Goal: Task Accomplishment & Management: Use online tool/utility

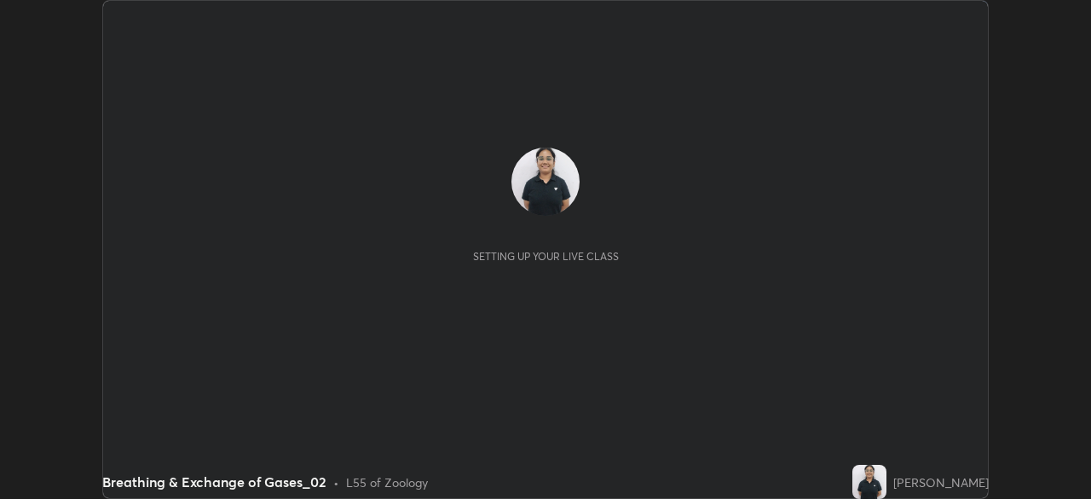
scroll to position [499, 1091]
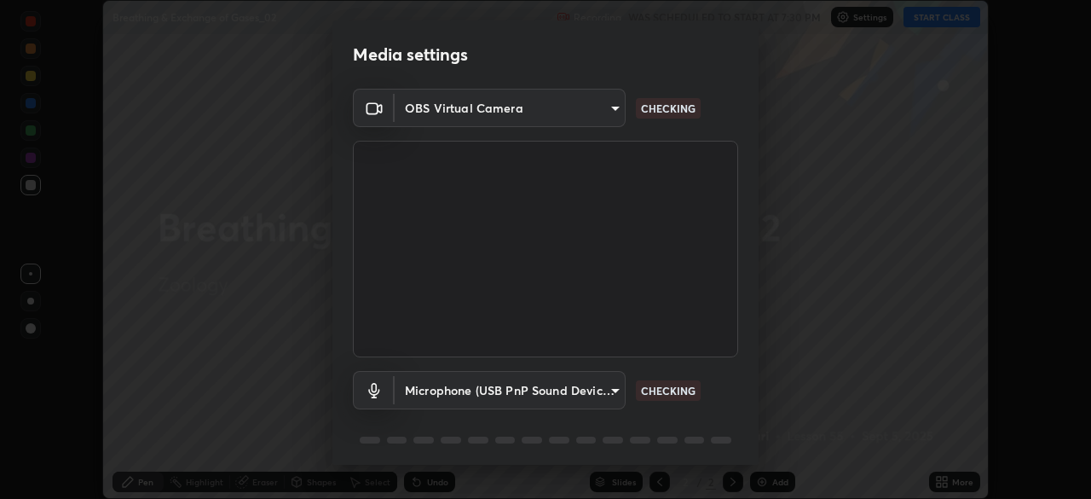
type input "d64d47ec9df49bf16df3be139c80778ada659e70263b5e9972ae33db9fa5459d"
type input "51a22c1431b769a8bb8d408626adf62a2672edeebd2159a8188921bb0d946e59"
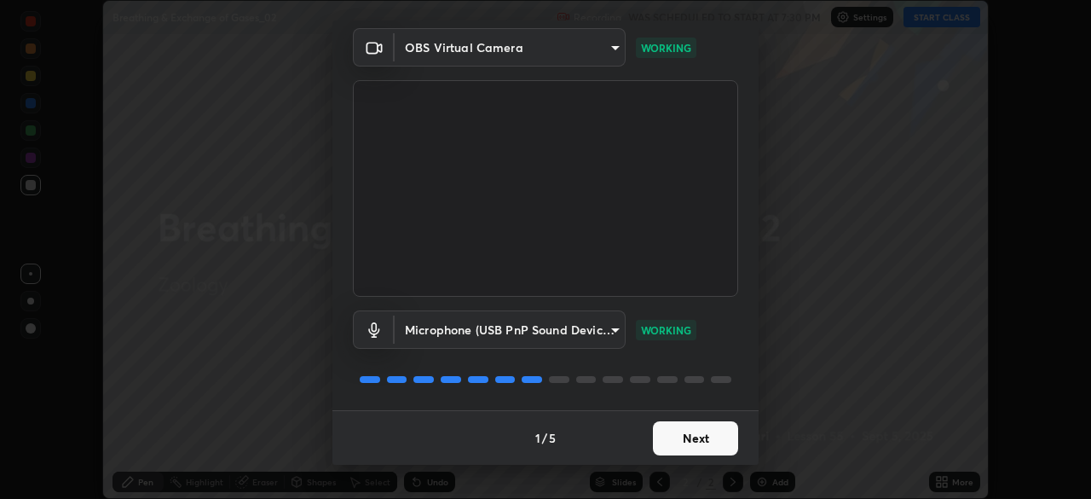
click at [678, 437] on button "Next" at bounding box center [695, 438] width 85 height 34
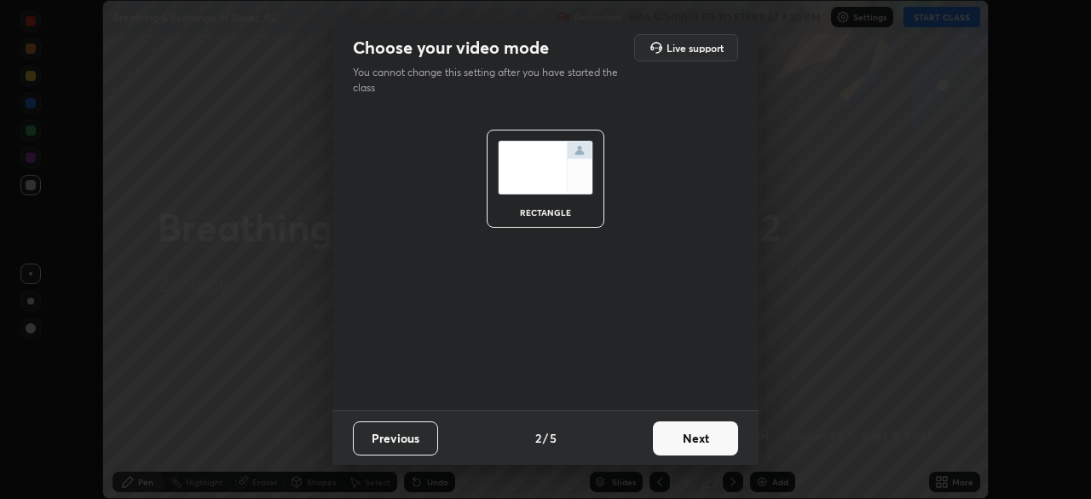
click at [674, 434] on button "Next" at bounding box center [695, 438] width 85 height 34
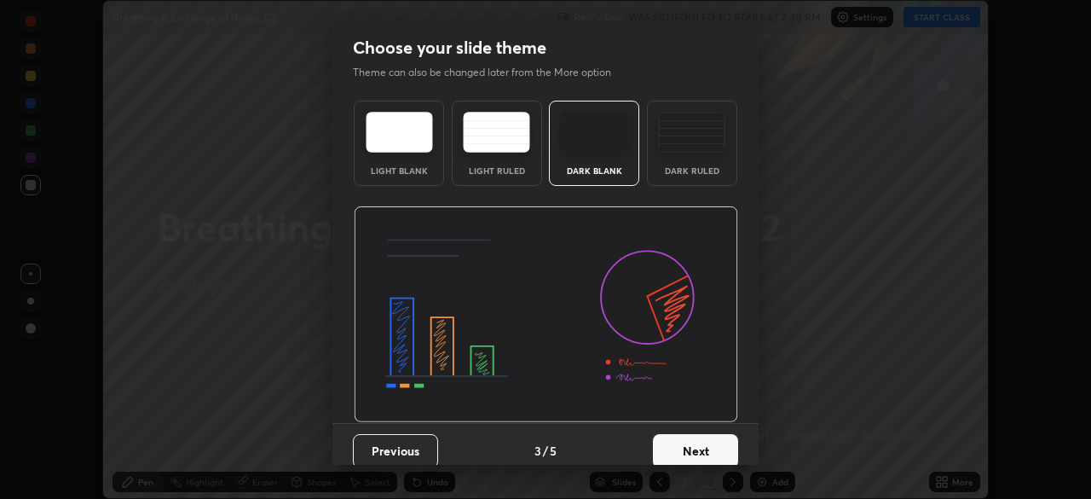
click at [674, 174] on div "Dark Ruled" at bounding box center [692, 170] width 68 height 9
click at [684, 435] on button "Next" at bounding box center [695, 451] width 85 height 34
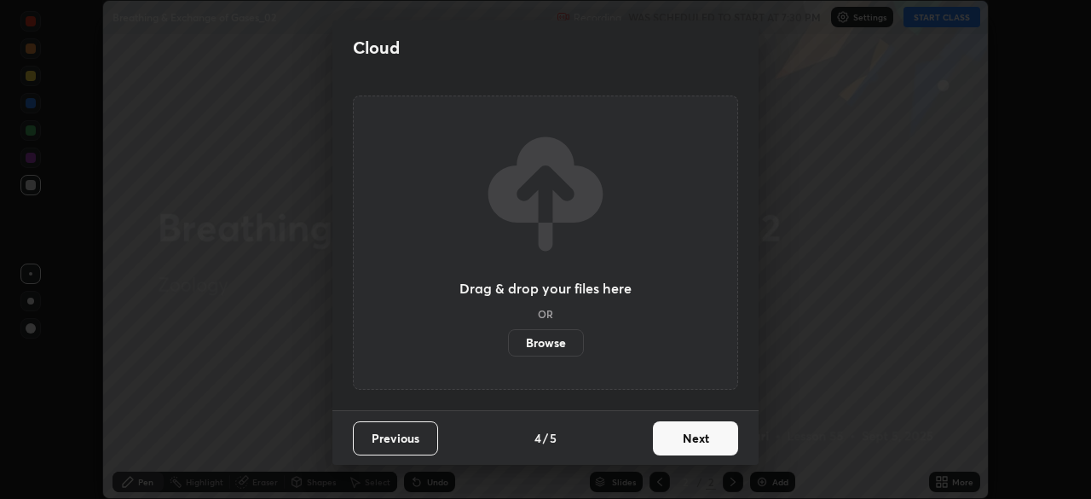
click at [683, 435] on button "Next" at bounding box center [695, 438] width 85 height 34
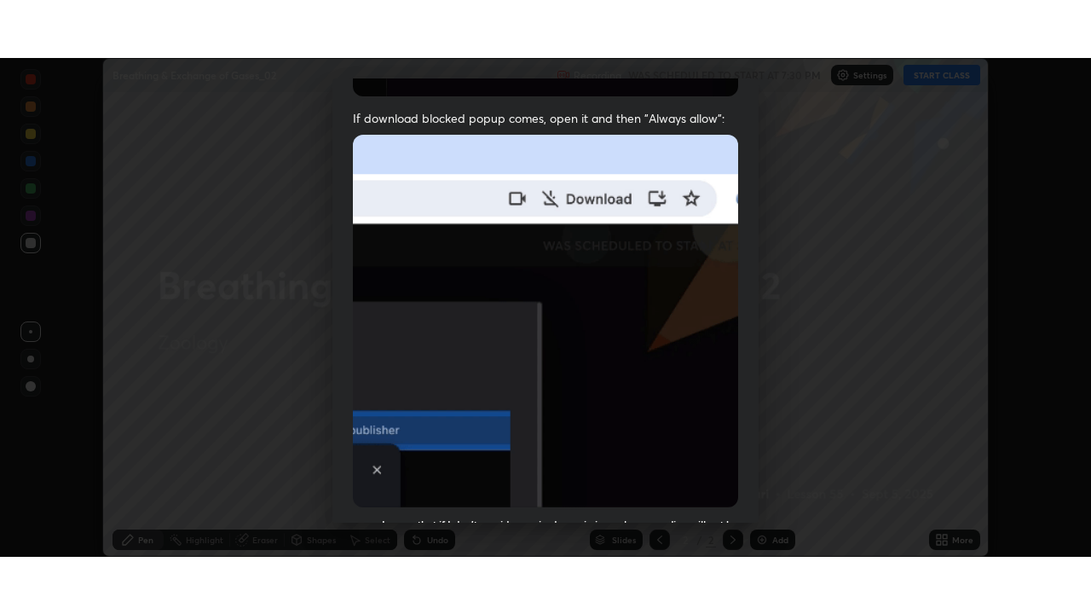
scroll to position [408, 0]
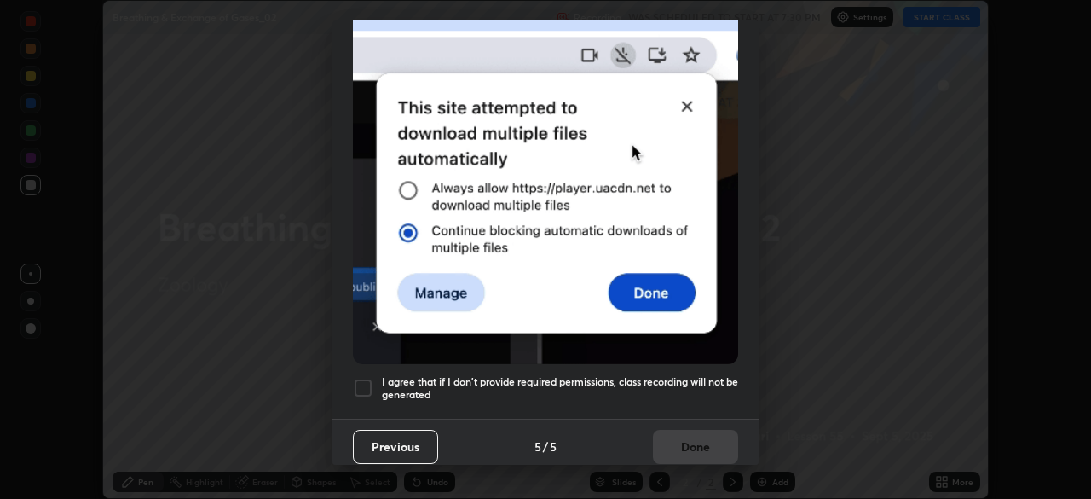
click at [364, 378] on div at bounding box center [363, 388] width 20 height 20
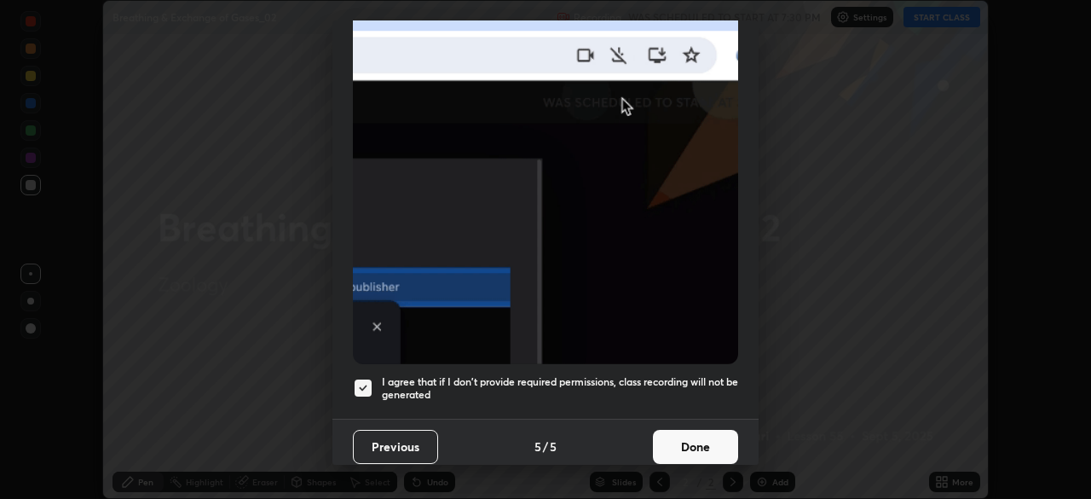
click at [680, 442] on button "Done" at bounding box center [695, 447] width 85 height 34
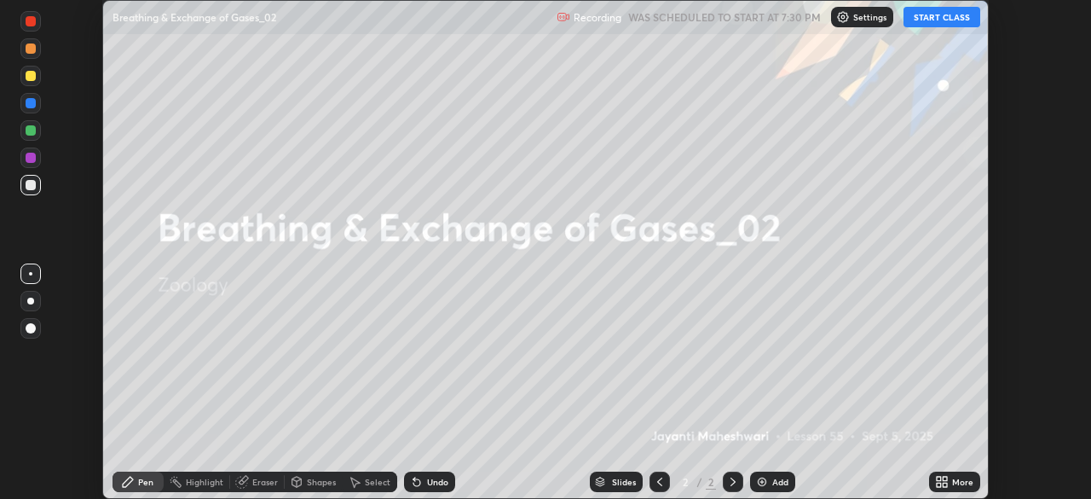
click at [929, 20] on button "START CLASS" at bounding box center [942, 17] width 77 height 20
click at [943, 479] on icon at bounding box center [945, 479] width 4 height 4
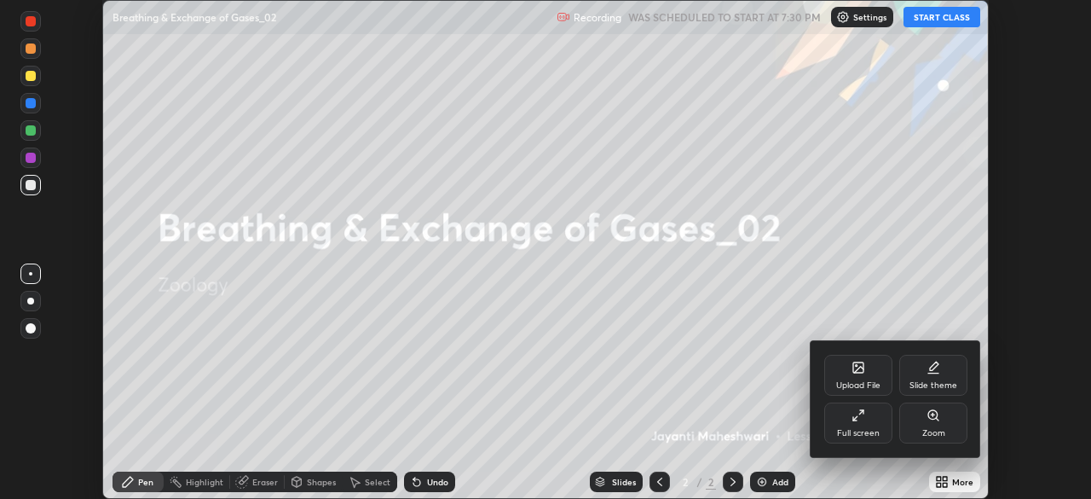
click at [873, 434] on div "Full screen" at bounding box center [858, 433] width 43 height 9
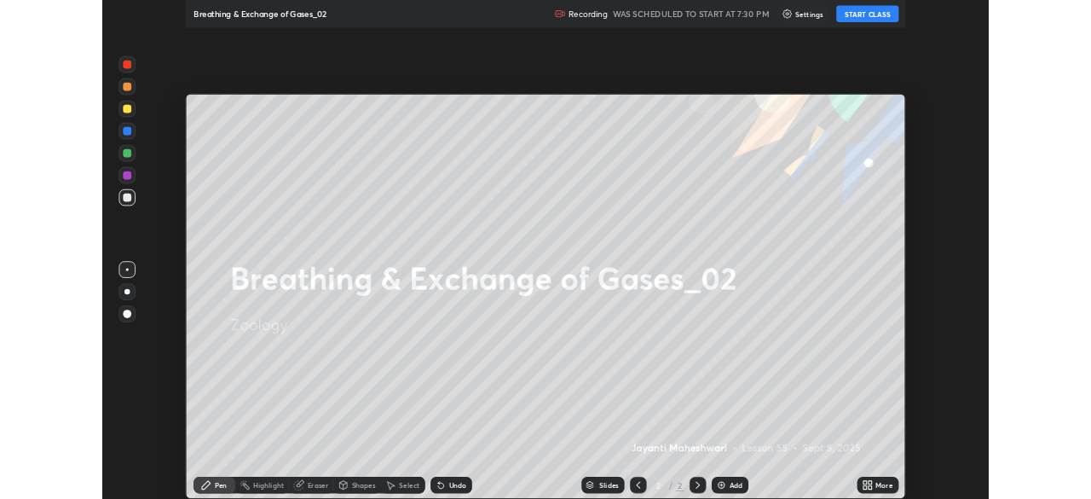
scroll to position [614, 1091]
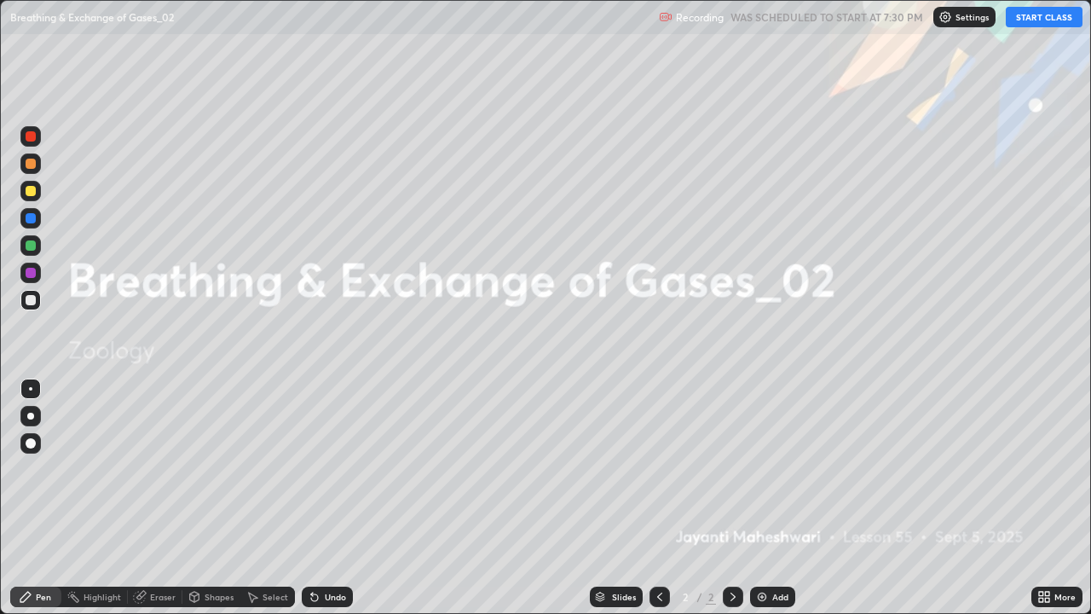
click at [767, 498] on div "Add" at bounding box center [772, 597] width 45 height 20
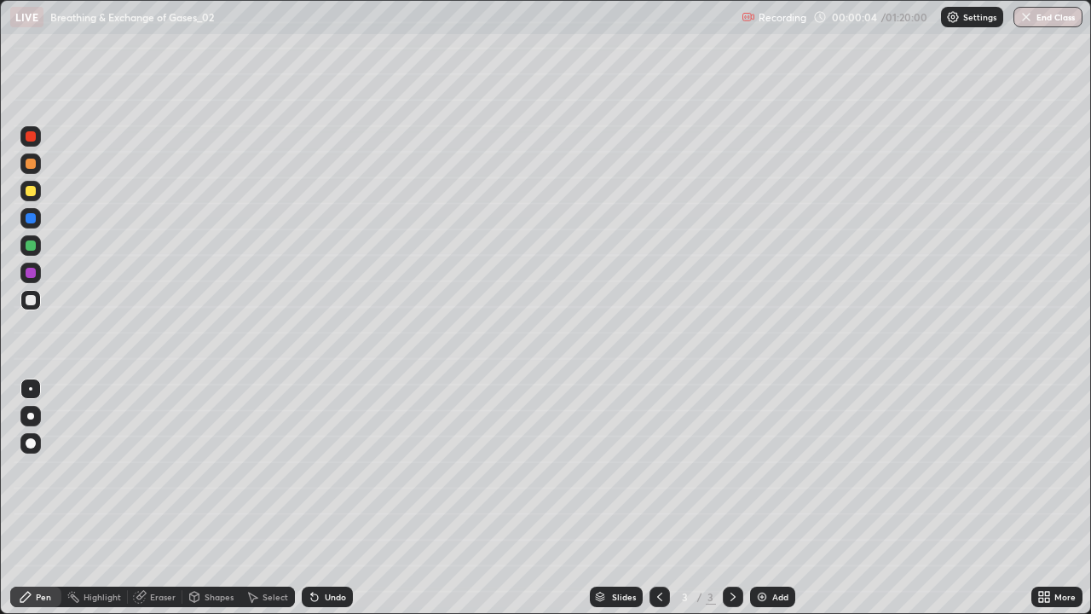
click at [31, 416] on div at bounding box center [30, 416] width 7 height 7
click at [32, 246] on div at bounding box center [31, 245] width 10 height 10
click at [152, 498] on div "Eraser" at bounding box center [163, 597] width 26 height 9
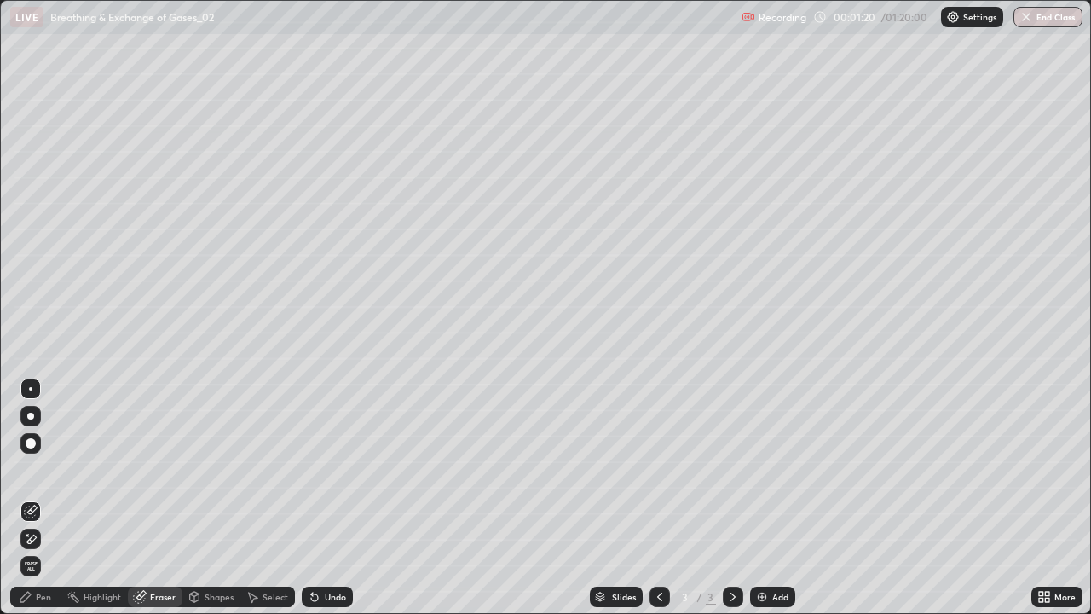
click at [31, 498] on div "Pen" at bounding box center [35, 597] width 51 height 20
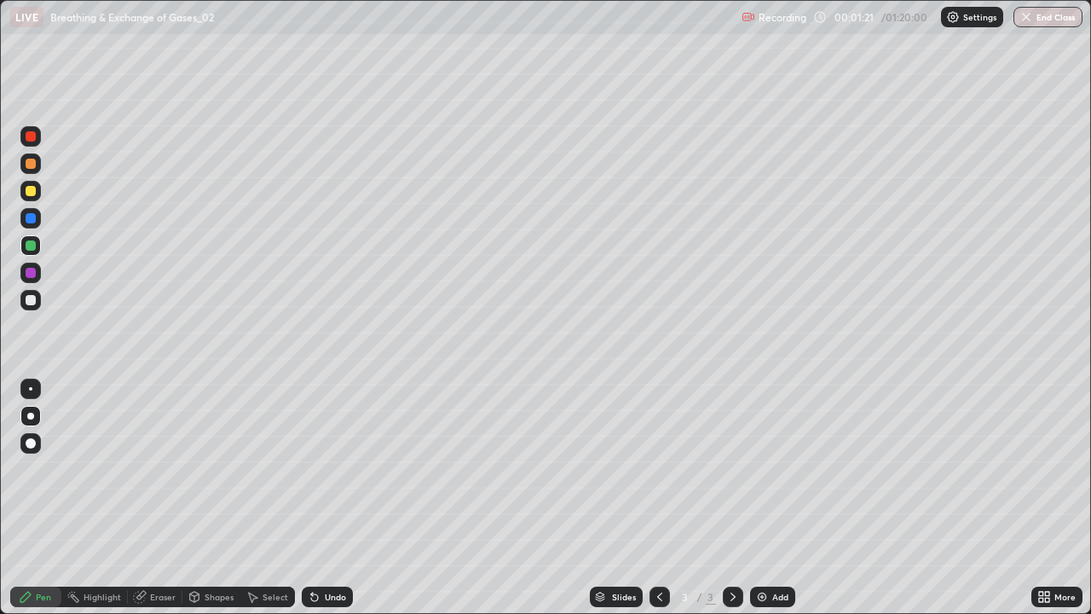
click at [32, 304] on div at bounding box center [31, 300] width 10 height 10
click at [33, 199] on div at bounding box center [30, 191] width 20 height 20
click at [31, 301] on div at bounding box center [31, 300] width 10 height 10
click at [38, 194] on div at bounding box center [30, 191] width 20 height 20
click at [31, 301] on div at bounding box center [31, 300] width 10 height 10
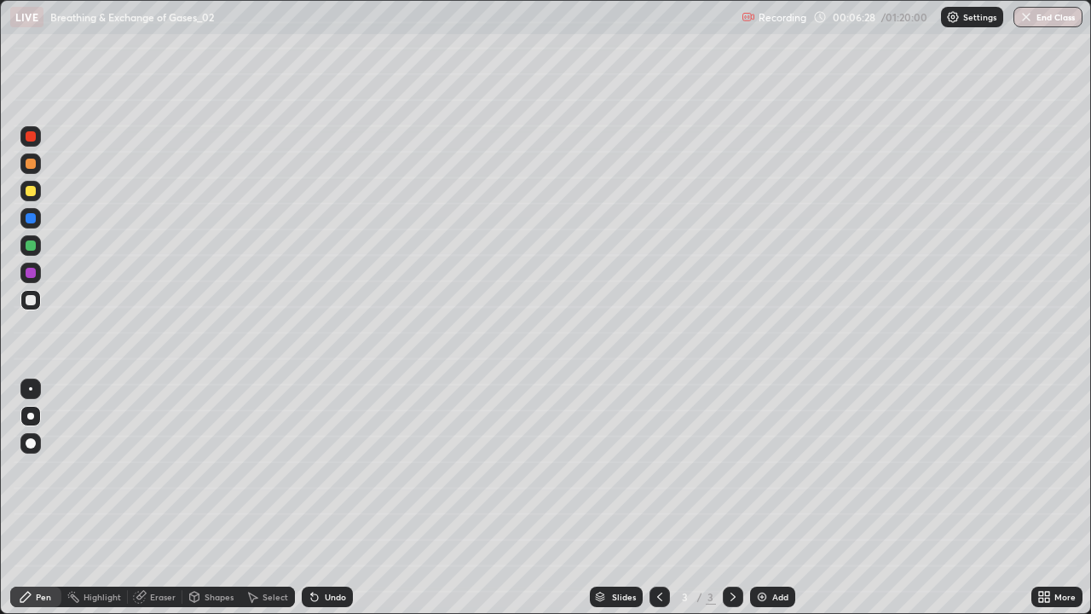
click at [35, 164] on div at bounding box center [31, 164] width 10 height 10
click at [775, 498] on div "Add" at bounding box center [780, 597] width 16 height 9
click at [33, 302] on div at bounding box center [31, 300] width 10 height 10
click at [31, 192] on div at bounding box center [31, 191] width 10 height 10
click at [38, 246] on div at bounding box center [30, 245] width 20 height 20
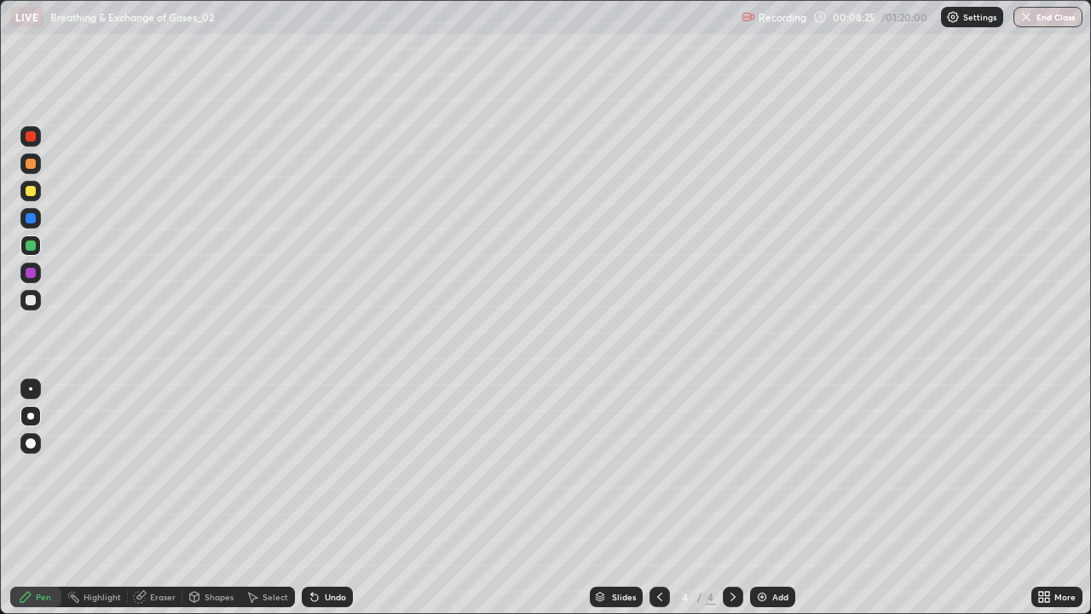
click at [31, 165] on div at bounding box center [31, 164] width 10 height 10
click at [31, 244] on div at bounding box center [31, 245] width 10 height 10
click at [30, 301] on div at bounding box center [31, 300] width 10 height 10
click at [773, 498] on div "Add" at bounding box center [780, 597] width 16 height 9
click at [29, 194] on div at bounding box center [31, 191] width 10 height 10
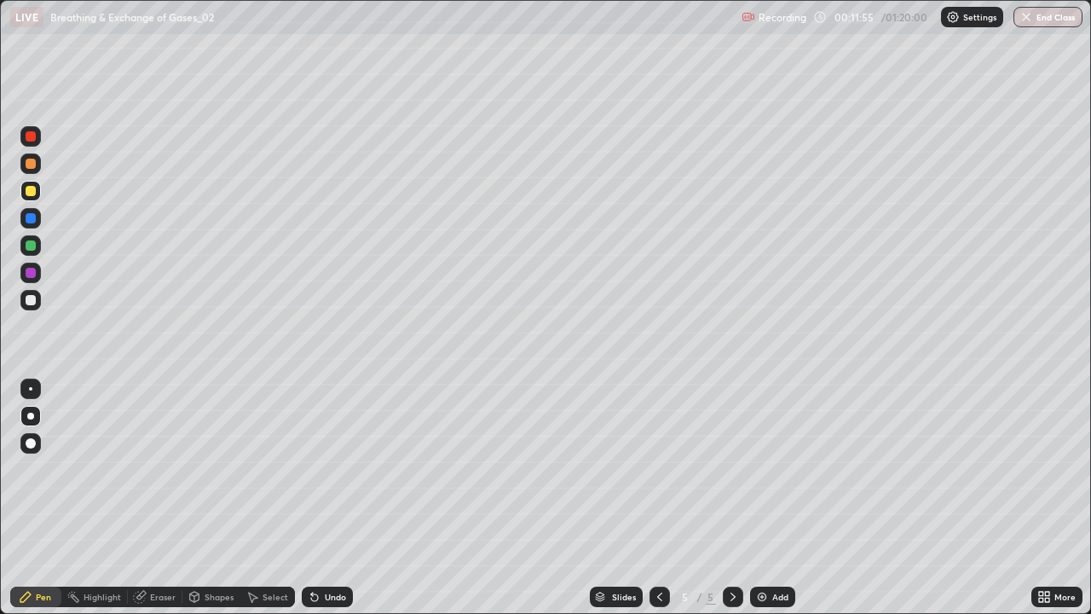
click at [33, 253] on div at bounding box center [30, 245] width 20 height 20
click at [32, 171] on div at bounding box center [30, 163] width 20 height 20
click at [32, 303] on div at bounding box center [31, 300] width 10 height 10
click at [32, 252] on div at bounding box center [30, 245] width 20 height 20
click at [30, 186] on div at bounding box center [31, 191] width 10 height 10
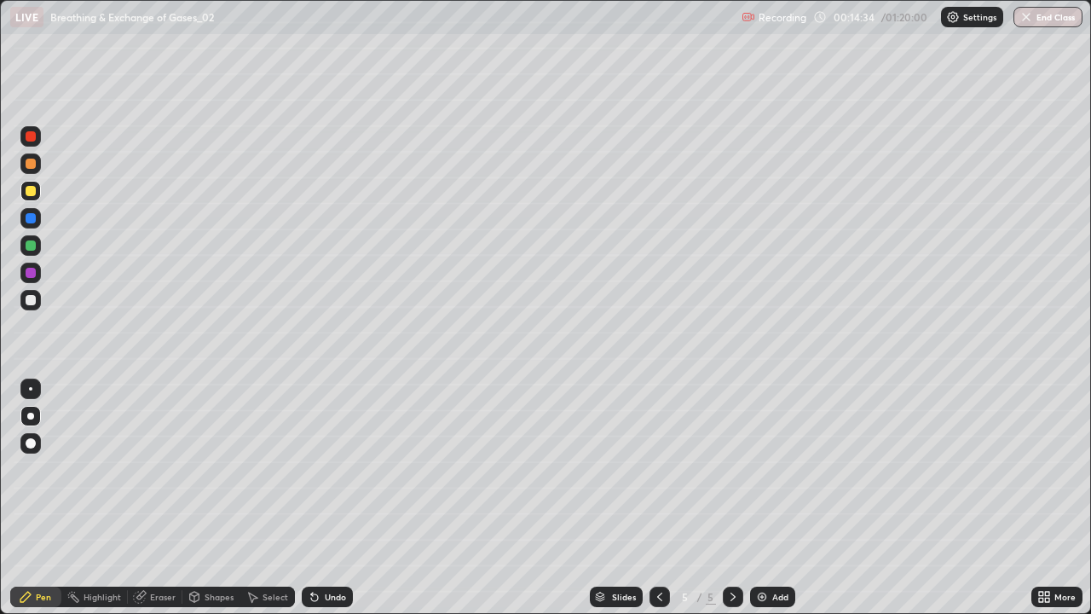
click at [31, 299] on div at bounding box center [31, 300] width 10 height 10
click at [768, 498] on div "Add" at bounding box center [772, 597] width 45 height 20
click at [32, 248] on div at bounding box center [31, 245] width 10 height 10
click at [33, 193] on div at bounding box center [31, 191] width 10 height 10
click at [40, 298] on div at bounding box center [30, 300] width 20 height 20
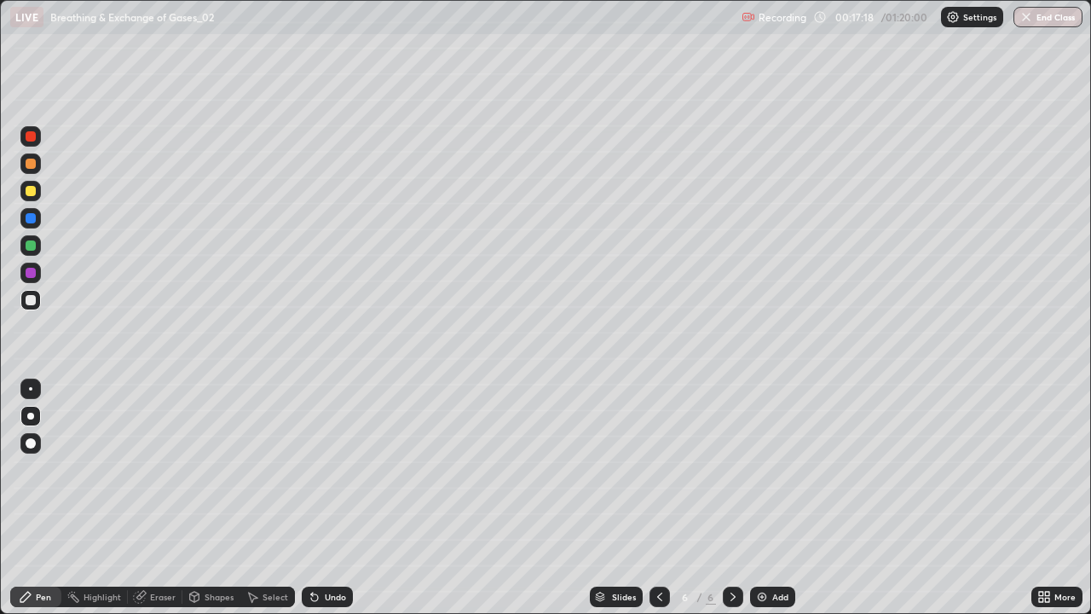
click at [27, 199] on div at bounding box center [30, 191] width 20 height 20
click at [32, 245] on div at bounding box center [31, 245] width 10 height 10
click at [32, 298] on div at bounding box center [31, 300] width 10 height 10
click at [28, 299] on div at bounding box center [31, 300] width 10 height 10
click at [326, 498] on div "Undo" at bounding box center [335, 597] width 21 height 9
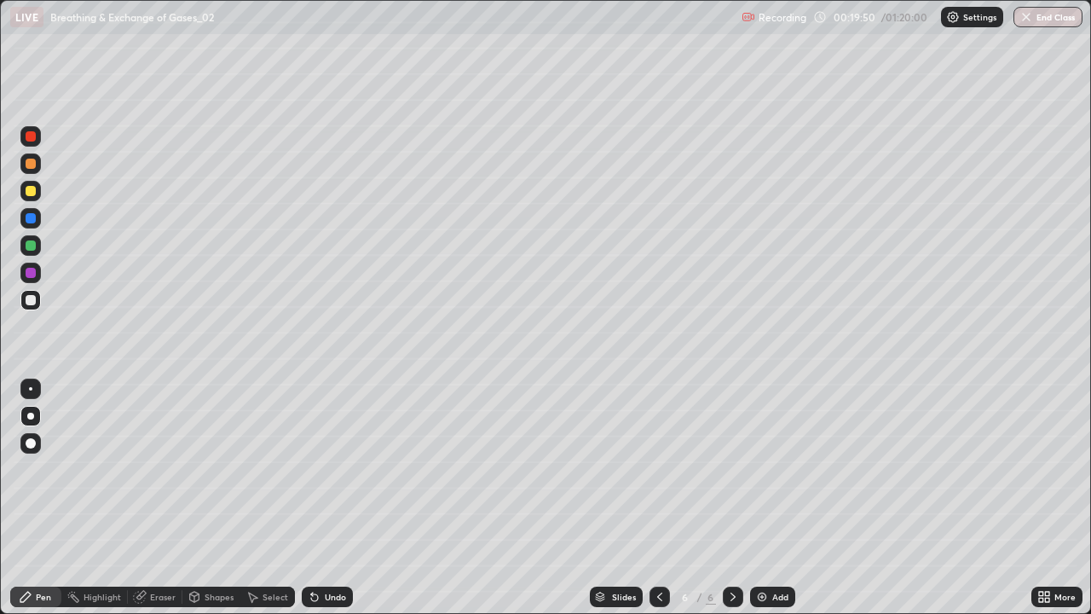
click at [35, 247] on div at bounding box center [31, 245] width 10 height 10
click at [28, 195] on div at bounding box center [31, 191] width 10 height 10
click at [32, 302] on div at bounding box center [31, 300] width 10 height 10
click at [32, 170] on div at bounding box center [30, 163] width 20 height 20
click at [763, 498] on img at bounding box center [762, 597] width 14 height 14
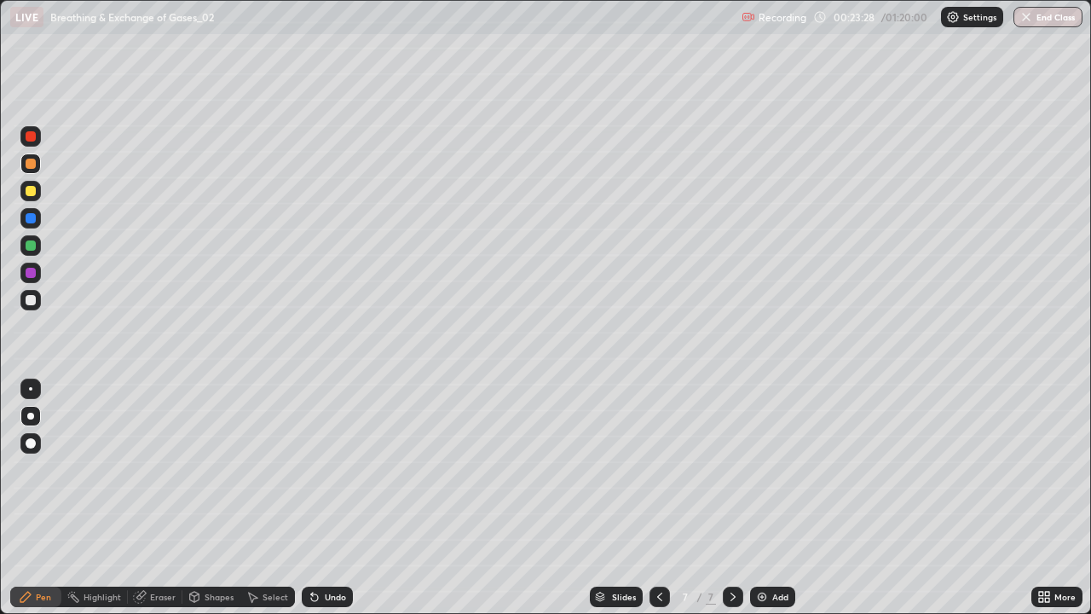
click at [37, 303] on div at bounding box center [30, 300] width 20 height 20
click at [40, 195] on div at bounding box center [30, 191] width 20 height 20
click at [34, 245] on div at bounding box center [31, 245] width 10 height 10
click at [31, 165] on div at bounding box center [31, 164] width 10 height 10
click at [28, 298] on div at bounding box center [31, 300] width 10 height 10
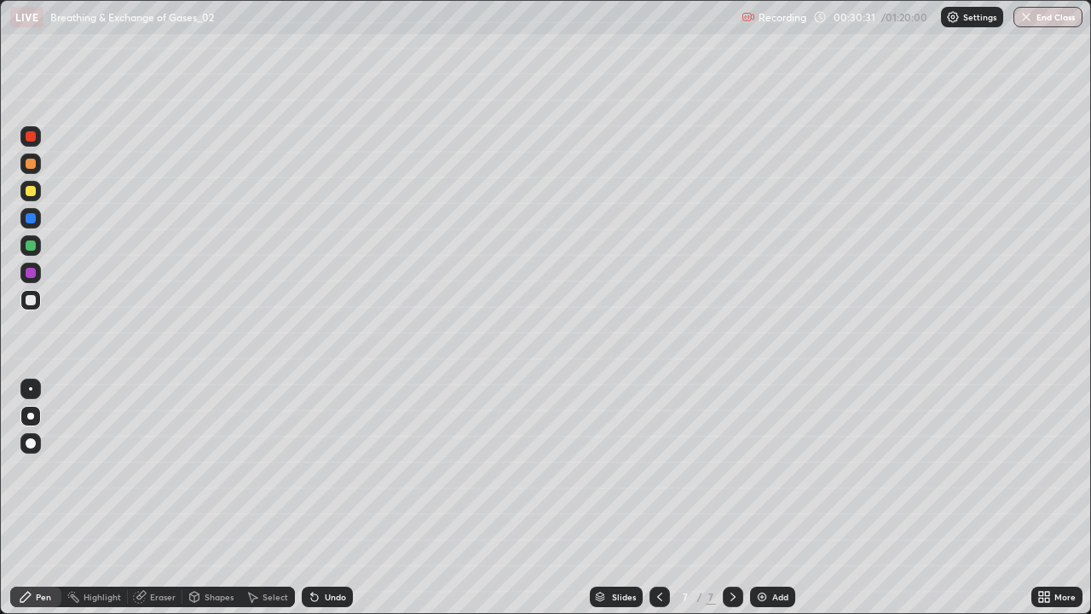
click at [772, 498] on div "Add" at bounding box center [780, 597] width 16 height 9
click at [31, 192] on div at bounding box center [31, 191] width 10 height 10
click at [32, 167] on div at bounding box center [31, 164] width 10 height 10
click at [34, 193] on div at bounding box center [31, 191] width 10 height 10
click at [29, 244] on div at bounding box center [31, 245] width 10 height 10
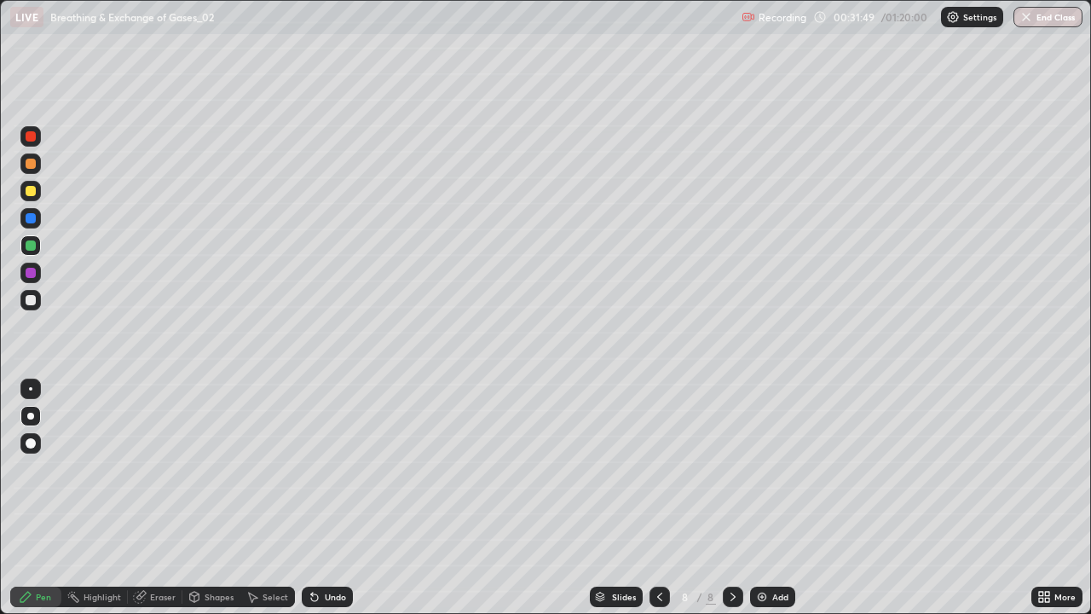
click at [38, 304] on div at bounding box center [30, 300] width 20 height 20
click at [33, 194] on div at bounding box center [31, 191] width 10 height 10
click at [331, 498] on div "Undo" at bounding box center [335, 597] width 21 height 9
click at [35, 163] on div at bounding box center [31, 164] width 10 height 10
click at [28, 302] on div at bounding box center [31, 300] width 10 height 10
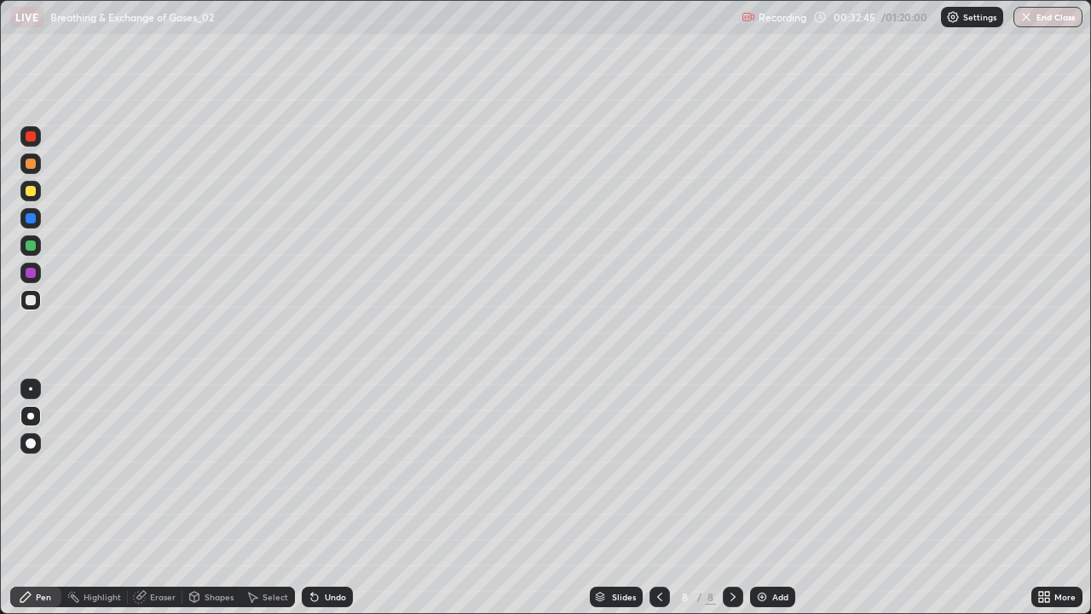
click at [759, 498] on img at bounding box center [762, 597] width 14 height 14
click at [32, 247] on div at bounding box center [31, 245] width 10 height 10
click at [33, 302] on div at bounding box center [31, 300] width 10 height 10
click at [34, 194] on div at bounding box center [31, 191] width 10 height 10
click at [37, 165] on div at bounding box center [30, 163] width 20 height 20
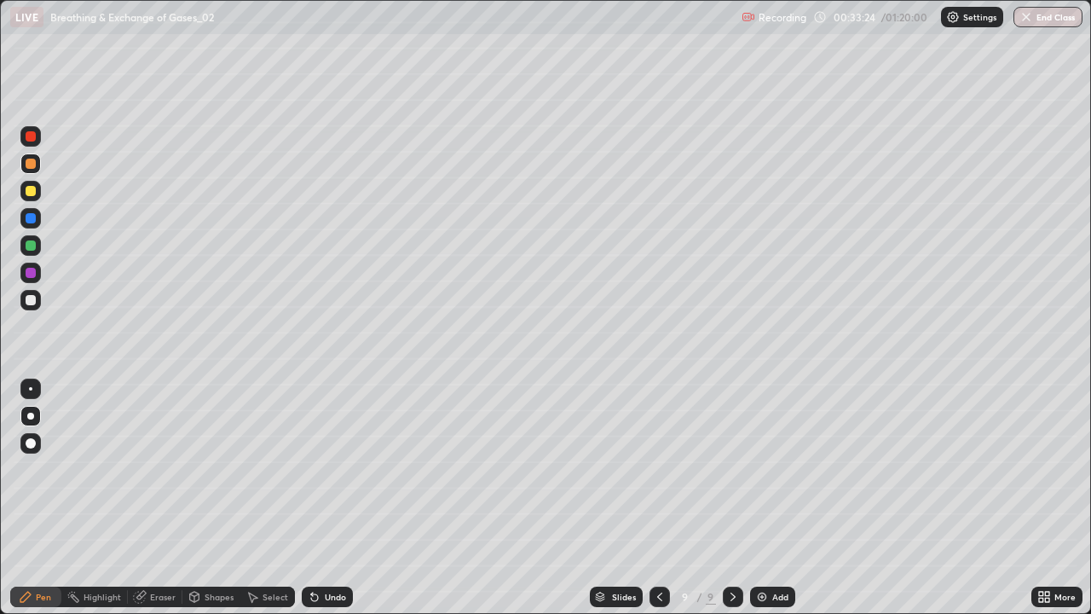
click at [38, 217] on div at bounding box center [30, 218] width 20 height 20
click at [37, 298] on div at bounding box center [30, 300] width 20 height 20
click at [319, 498] on div "Undo" at bounding box center [327, 597] width 51 height 20
click at [30, 252] on div at bounding box center [30, 245] width 20 height 20
click at [35, 303] on div at bounding box center [31, 300] width 10 height 10
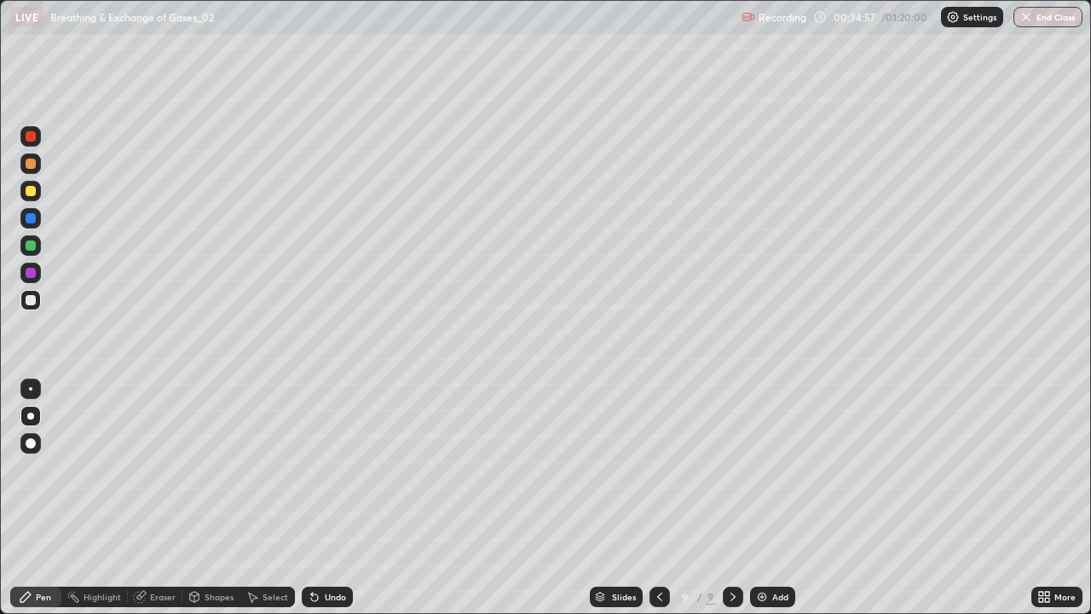
click at [31, 274] on div at bounding box center [31, 273] width 10 height 10
click at [658, 498] on icon at bounding box center [660, 597] width 14 height 14
click at [31, 302] on div at bounding box center [31, 300] width 10 height 10
click at [30, 245] on div at bounding box center [31, 245] width 10 height 10
click at [731, 498] on icon at bounding box center [733, 597] width 5 height 9
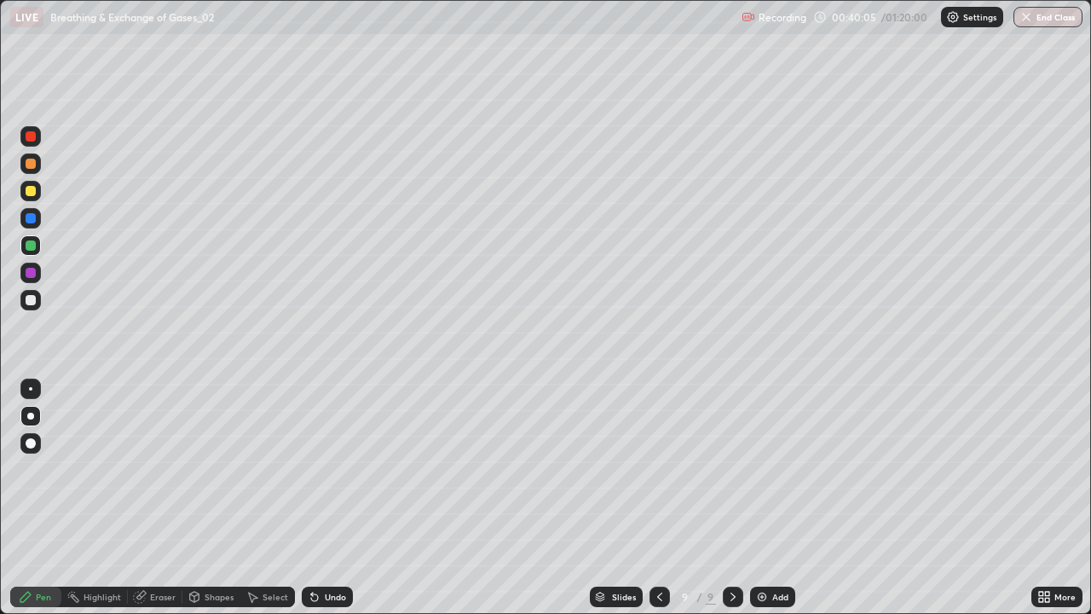
click at [778, 498] on div "Add" at bounding box center [780, 597] width 16 height 9
click at [33, 302] on div at bounding box center [31, 300] width 10 height 10
click at [32, 193] on div at bounding box center [31, 191] width 10 height 10
click at [32, 300] on div at bounding box center [31, 300] width 10 height 10
click at [34, 190] on div at bounding box center [31, 191] width 10 height 10
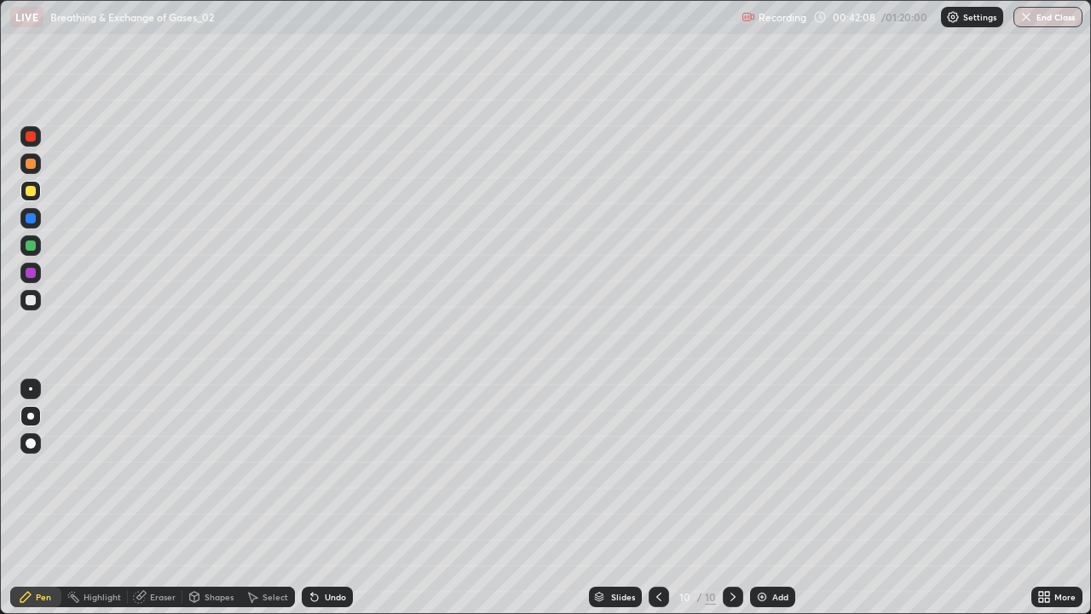
click at [29, 248] on div at bounding box center [31, 245] width 10 height 10
click at [333, 498] on div "Undo" at bounding box center [335, 597] width 21 height 9
click at [331, 498] on div "Undo" at bounding box center [335, 597] width 21 height 9
click at [328, 498] on div "Undo" at bounding box center [335, 597] width 21 height 9
click at [327, 498] on div "Undo" at bounding box center [327, 597] width 51 height 20
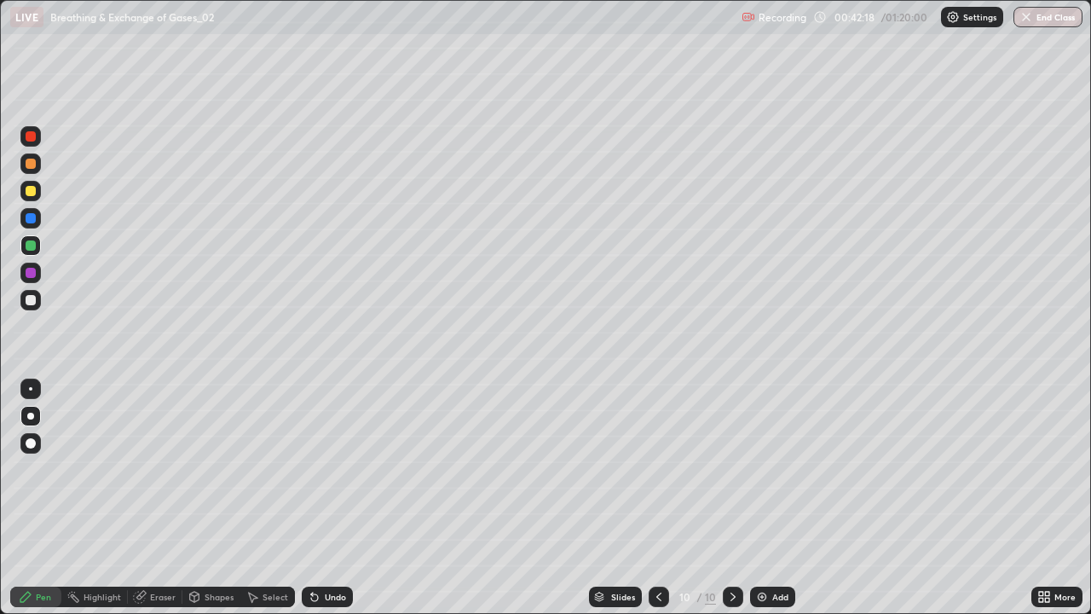
click at [326, 498] on div "Undo" at bounding box center [327, 597] width 51 height 20
click at [32, 304] on div at bounding box center [31, 300] width 10 height 10
click at [765, 498] on img at bounding box center [762, 597] width 14 height 14
click at [34, 304] on div at bounding box center [31, 300] width 10 height 10
click at [34, 191] on div at bounding box center [31, 191] width 10 height 10
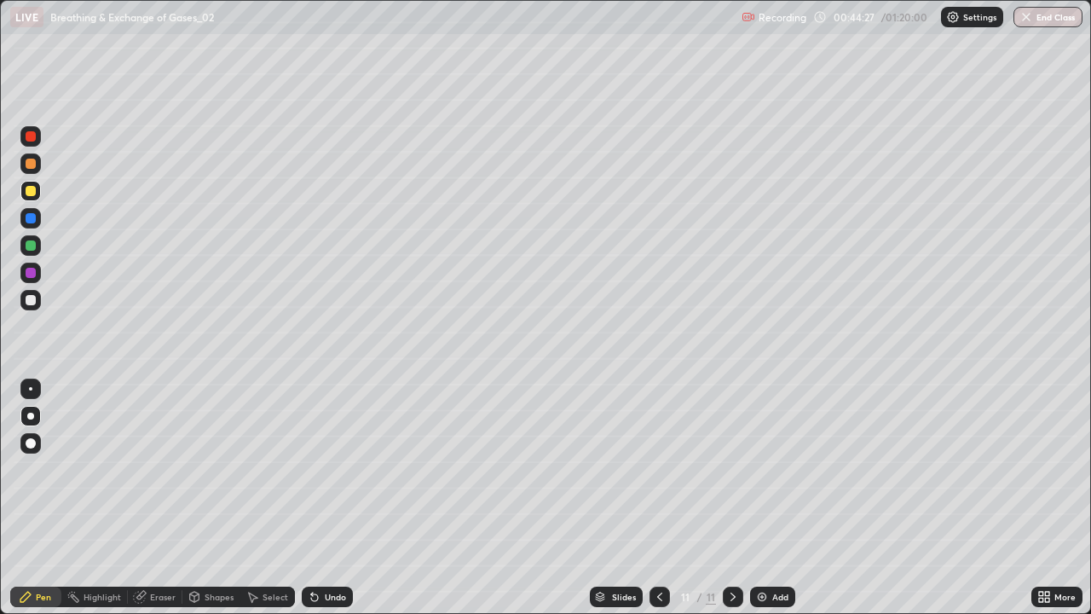
click at [37, 246] on div at bounding box center [30, 245] width 20 height 20
click at [32, 275] on div at bounding box center [31, 273] width 10 height 10
click at [31, 301] on div at bounding box center [31, 300] width 10 height 10
click at [35, 168] on div at bounding box center [30, 163] width 20 height 20
click at [32, 217] on div at bounding box center [31, 218] width 10 height 10
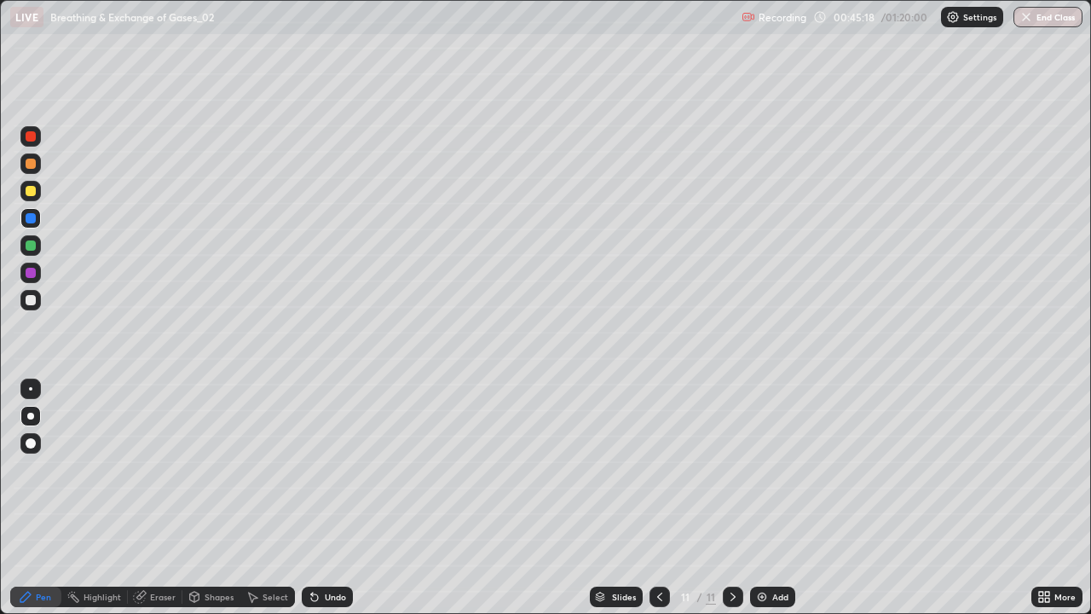
click at [30, 298] on div at bounding box center [31, 300] width 10 height 10
click at [31, 192] on div at bounding box center [31, 191] width 10 height 10
click at [35, 299] on div at bounding box center [31, 300] width 10 height 10
click at [320, 498] on div "Undo" at bounding box center [327, 597] width 51 height 20
click at [27, 136] on div at bounding box center [31, 136] width 10 height 10
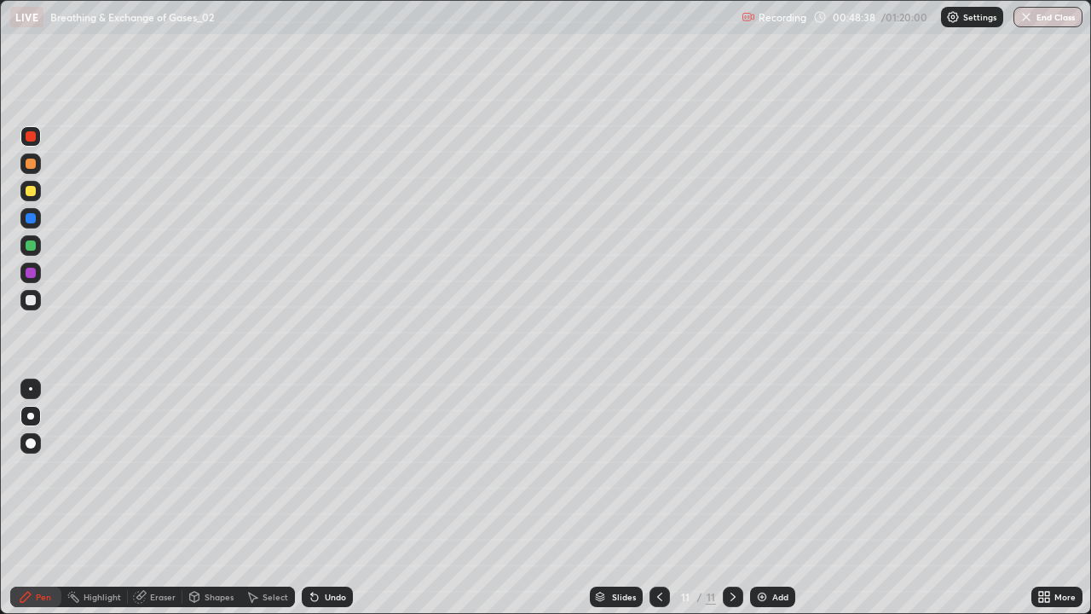
click at [31, 245] on div at bounding box center [31, 245] width 10 height 10
click at [29, 299] on div at bounding box center [31, 300] width 10 height 10
click at [29, 273] on div at bounding box center [31, 273] width 10 height 10
click at [27, 301] on div at bounding box center [31, 300] width 10 height 10
click at [33, 246] on div at bounding box center [31, 245] width 10 height 10
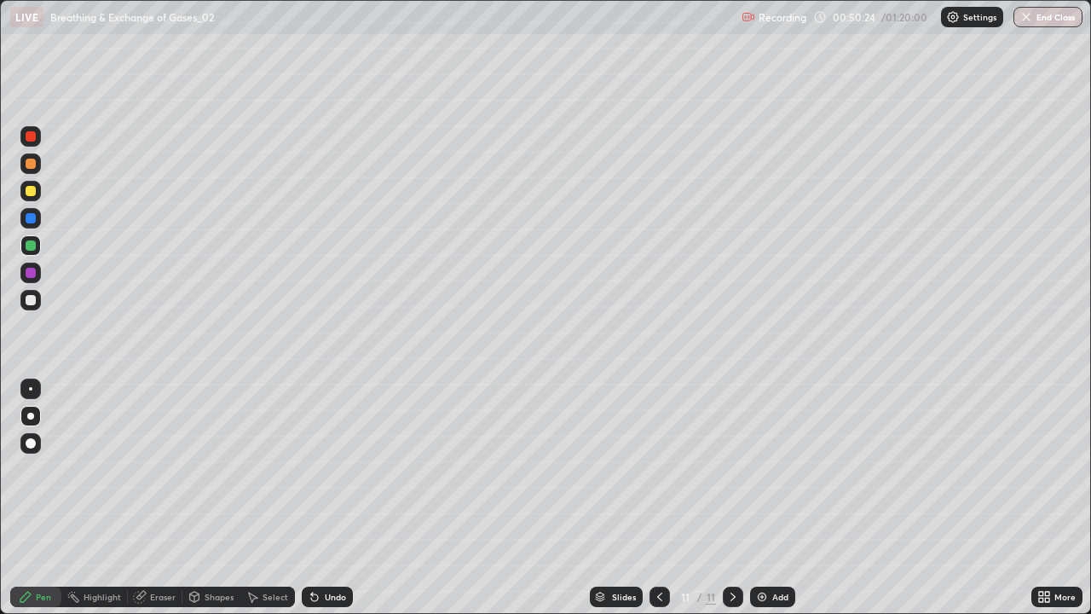
click at [32, 300] on div at bounding box center [31, 300] width 10 height 10
click at [765, 498] on img at bounding box center [762, 597] width 14 height 14
click at [35, 298] on div at bounding box center [31, 300] width 10 height 10
click at [34, 190] on div at bounding box center [31, 191] width 10 height 10
click at [32, 246] on div at bounding box center [31, 245] width 10 height 10
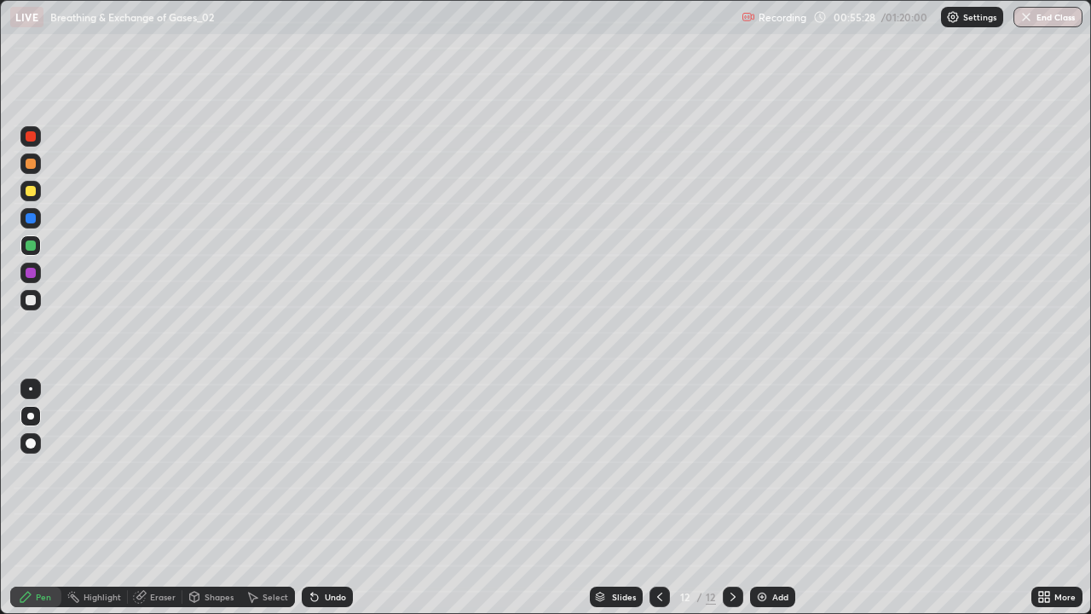
click at [252, 498] on icon at bounding box center [253, 597] width 14 height 14
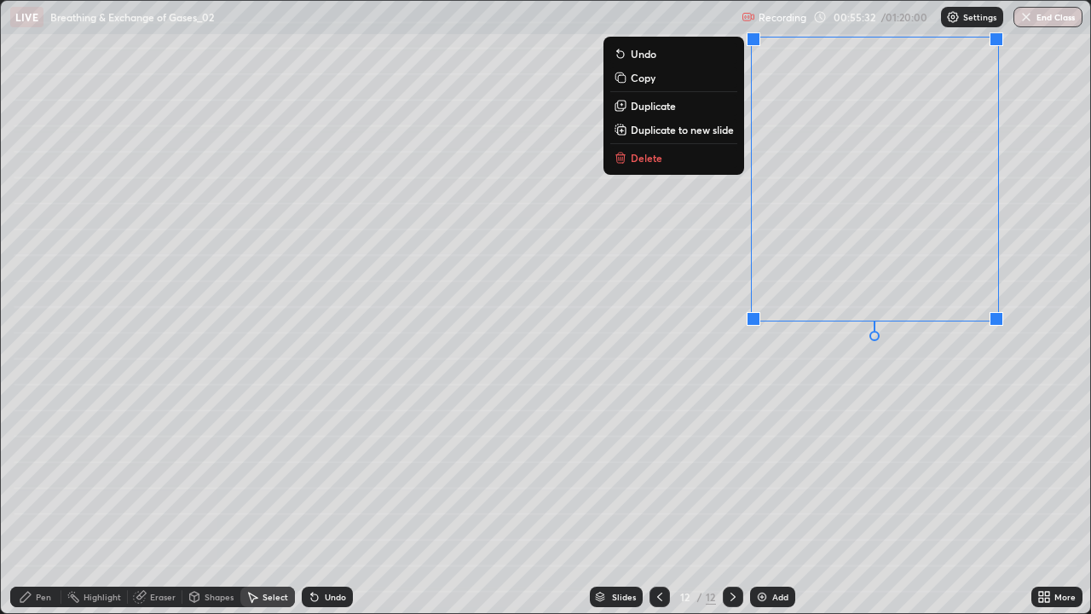
click at [687, 272] on div "0 ° Undo Copy Duplicate Duplicate to new slide Delete" at bounding box center [546, 307] width 1090 height 612
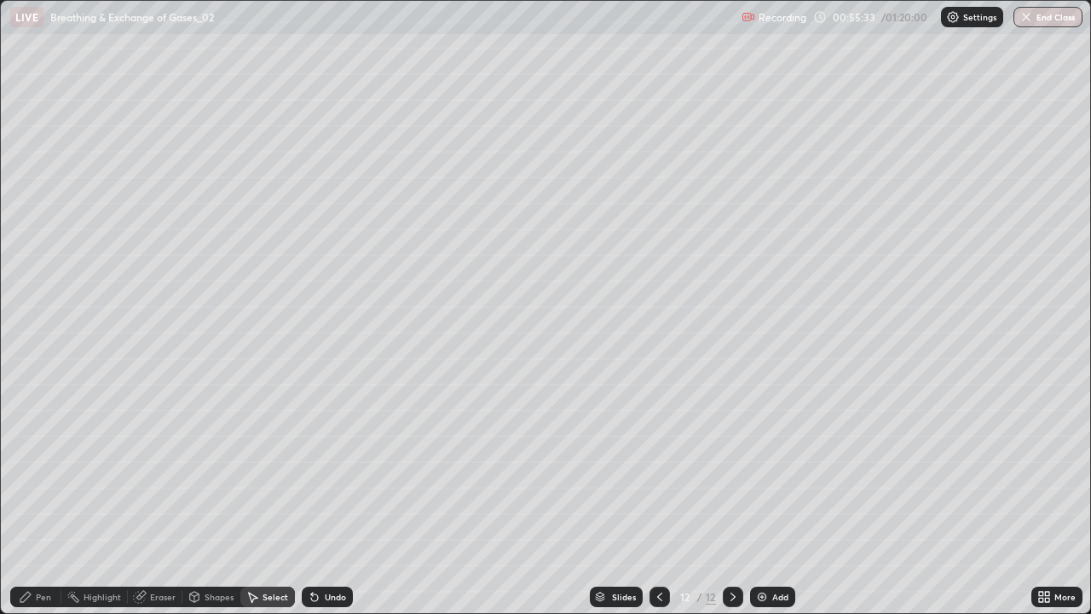
click at [43, 498] on div "Pen" at bounding box center [43, 597] width 15 height 9
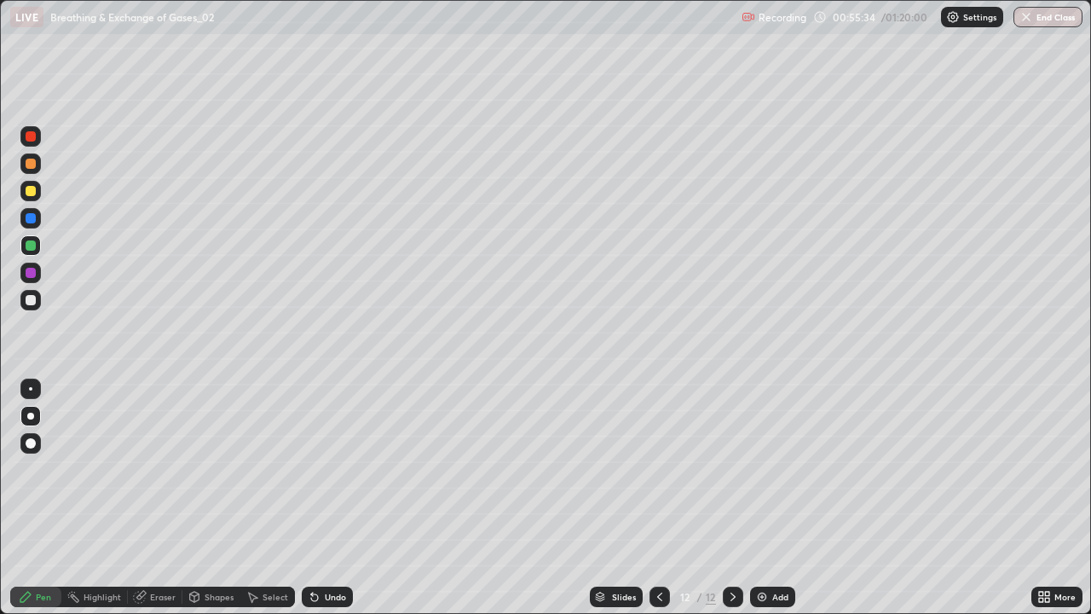
click at [31, 297] on div at bounding box center [31, 300] width 10 height 10
click at [38, 246] on div at bounding box center [30, 245] width 20 height 20
click at [29, 197] on div at bounding box center [30, 191] width 20 height 20
click at [769, 498] on div "Add" at bounding box center [772, 597] width 45 height 20
click at [28, 308] on div at bounding box center [30, 300] width 20 height 20
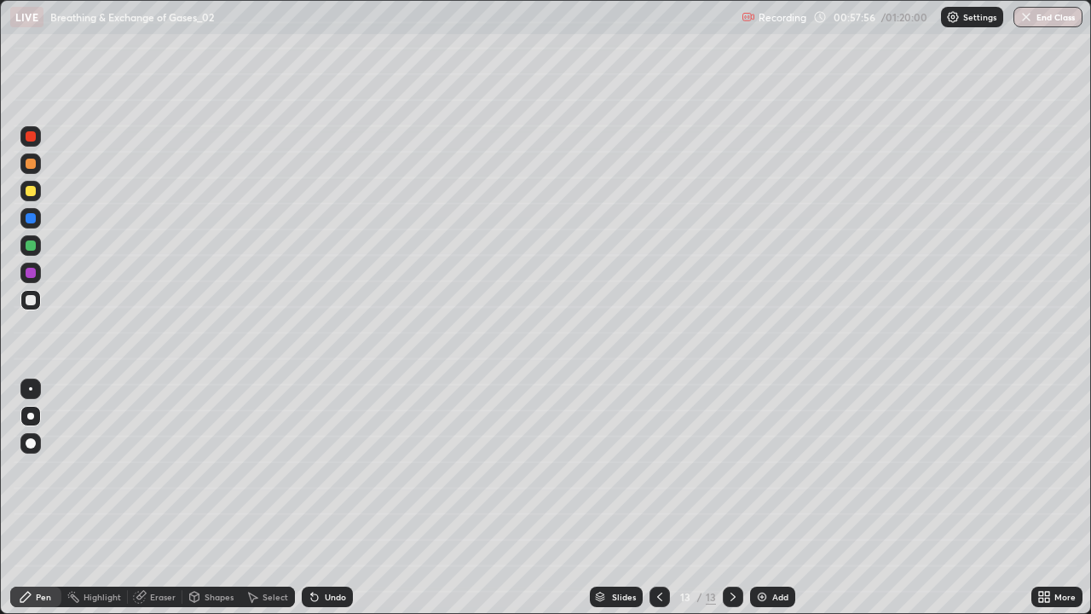
click at [31, 192] on div at bounding box center [31, 191] width 10 height 10
click at [325, 498] on div "Undo" at bounding box center [335, 597] width 21 height 9
click at [34, 247] on div at bounding box center [31, 245] width 10 height 10
click at [32, 299] on div at bounding box center [31, 300] width 10 height 10
click at [31, 219] on div at bounding box center [31, 218] width 10 height 10
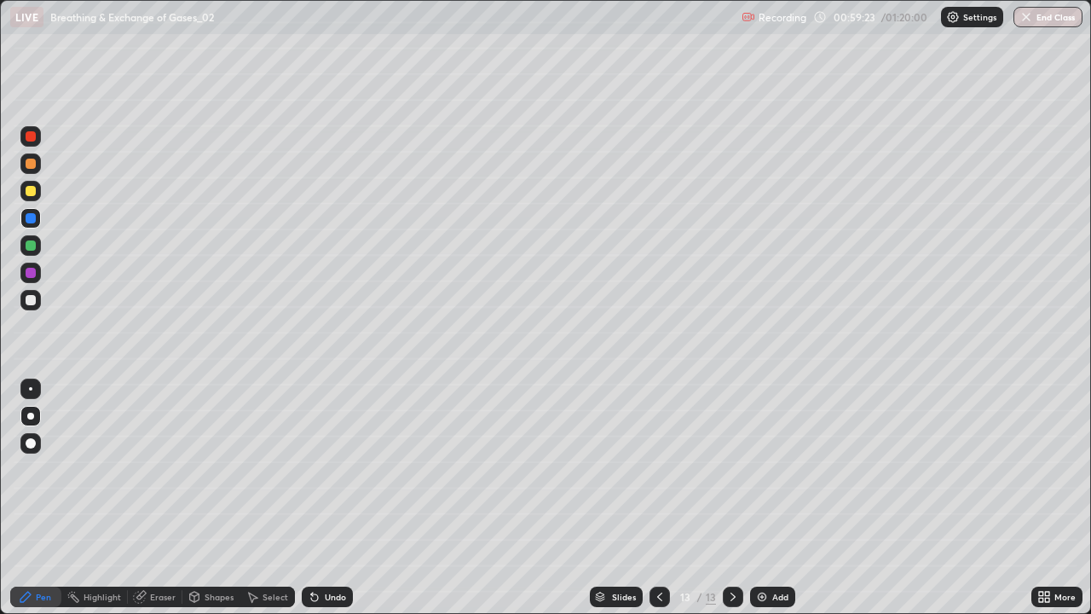
click at [34, 250] on div at bounding box center [30, 245] width 20 height 20
click at [28, 299] on div at bounding box center [31, 300] width 10 height 10
click at [311, 498] on icon at bounding box center [312, 594] width 2 height 2
click at [32, 167] on div at bounding box center [31, 164] width 10 height 10
click at [329, 498] on div "Undo" at bounding box center [335, 597] width 21 height 9
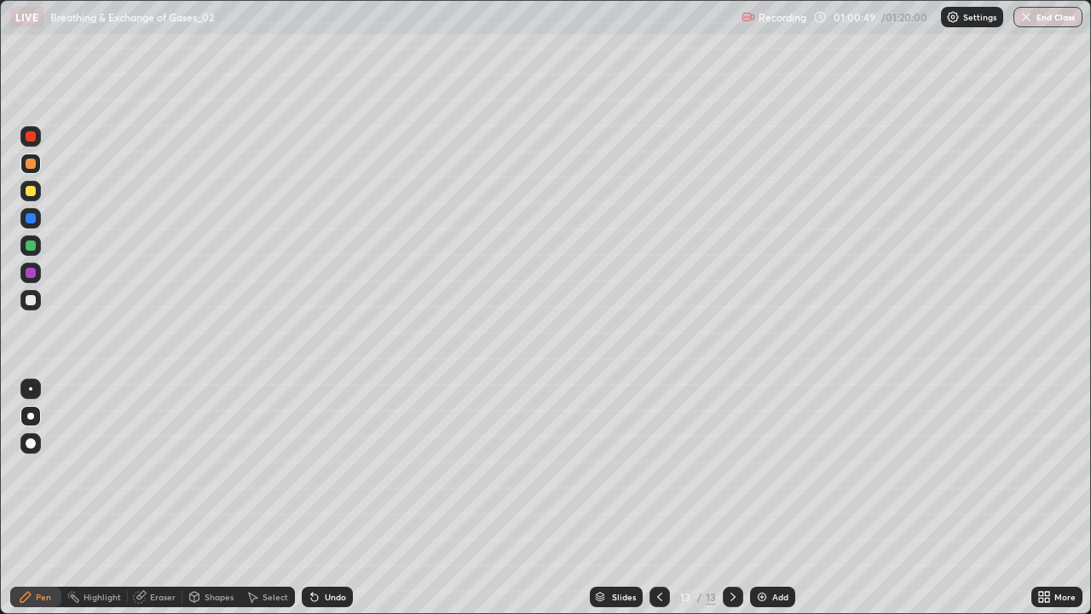
click at [26, 304] on div at bounding box center [30, 300] width 20 height 20
click at [31, 192] on div at bounding box center [31, 191] width 10 height 10
click at [327, 498] on div "Undo" at bounding box center [327, 597] width 51 height 20
click at [319, 498] on div "Undo" at bounding box center [327, 597] width 51 height 20
click at [32, 252] on div at bounding box center [30, 245] width 20 height 20
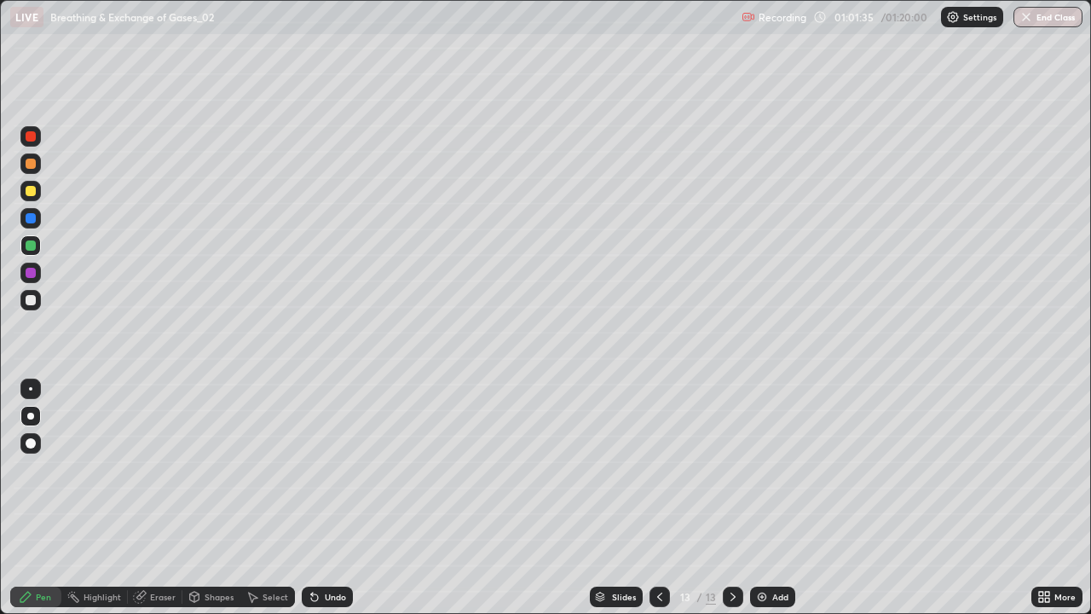
click at [34, 298] on div at bounding box center [31, 300] width 10 height 10
click at [34, 304] on div at bounding box center [31, 300] width 10 height 10
click at [29, 301] on div at bounding box center [31, 300] width 10 height 10
click at [38, 164] on div at bounding box center [30, 163] width 20 height 20
click at [772, 498] on div "Add" at bounding box center [780, 597] width 16 height 9
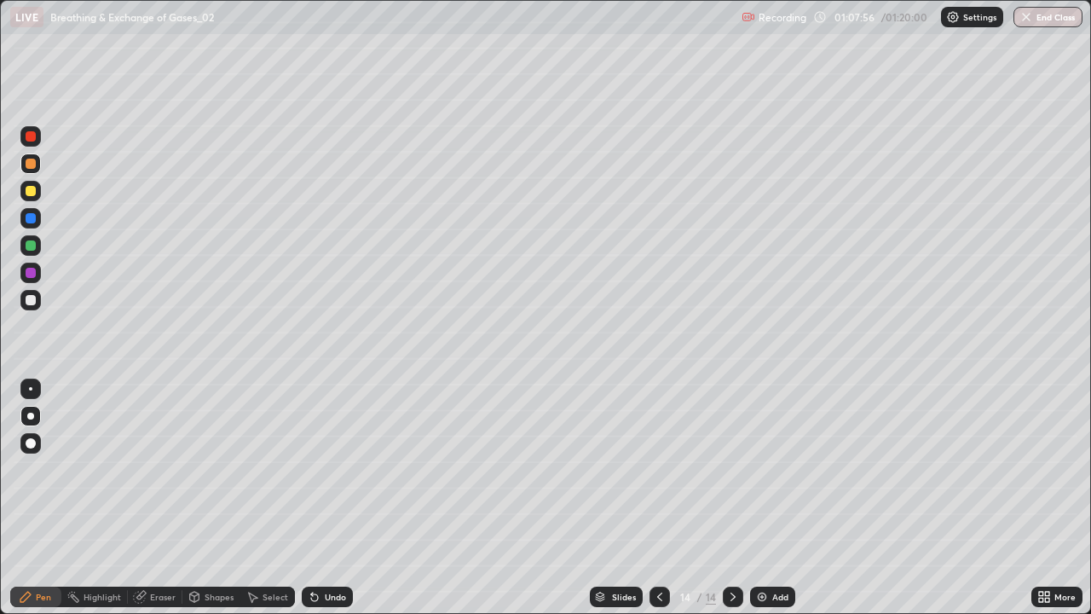
click at [32, 298] on div at bounding box center [31, 300] width 10 height 10
click at [33, 194] on div at bounding box center [31, 191] width 10 height 10
click at [32, 308] on div at bounding box center [30, 300] width 20 height 20
click at [205, 498] on div "Shapes" at bounding box center [219, 597] width 29 height 9
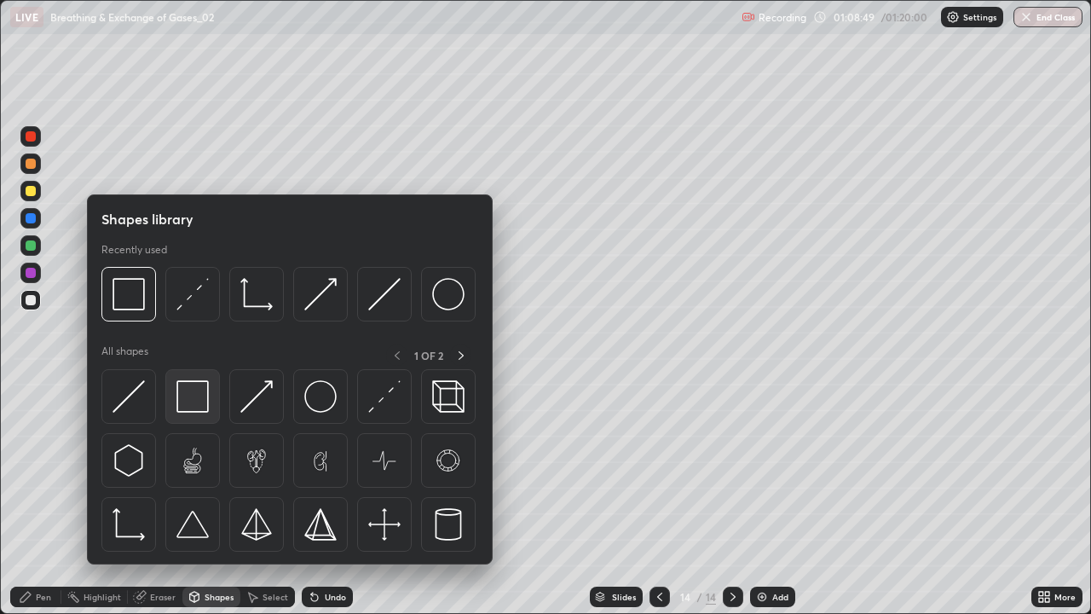
click at [190, 389] on img at bounding box center [192, 396] width 32 height 32
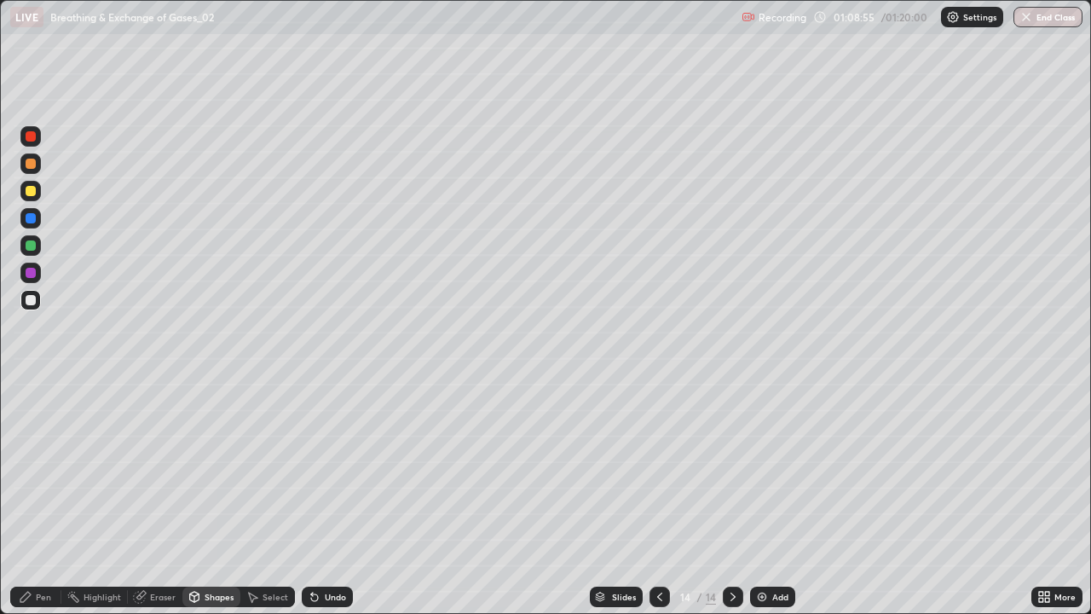
click at [312, 498] on icon at bounding box center [314, 597] width 7 height 7
click at [24, 298] on div at bounding box center [30, 300] width 20 height 20
click at [20, 498] on icon at bounding box center [25, 597] width 10 height 10
click at [205, 498] on div "Shapes" at bounding box center [219, 597] width 29 height 9
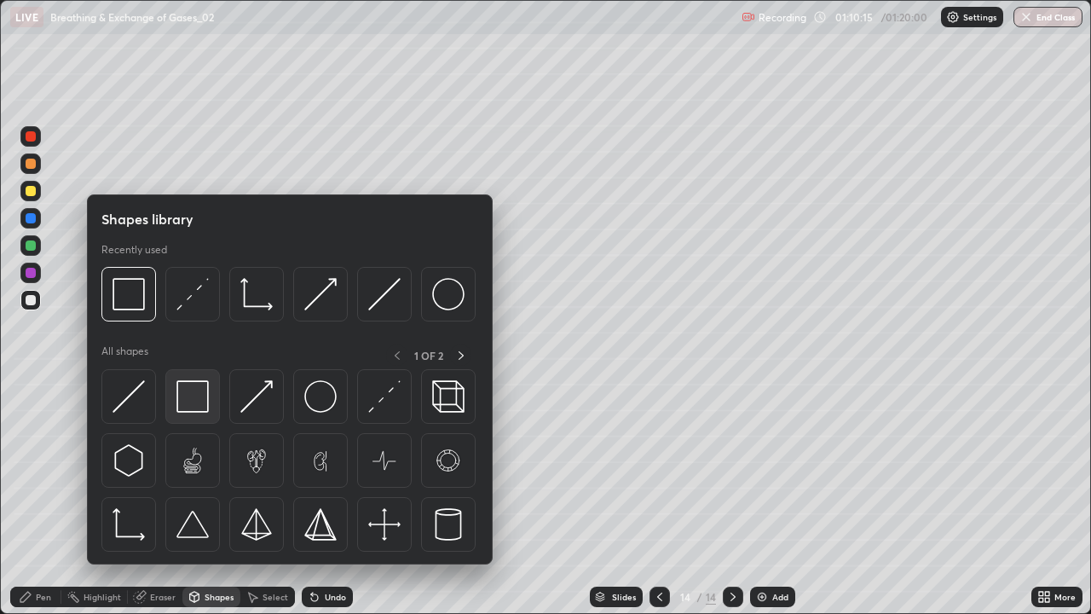
click at [181, 396] on img at bounding box center [192, 396] width 32 height 32
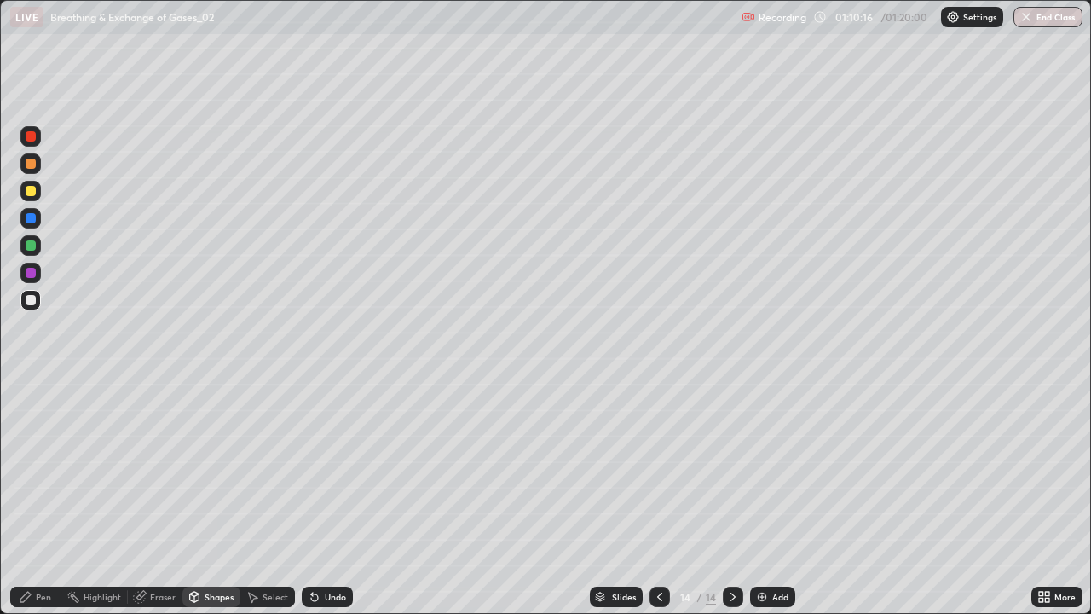
click at [28, 272] on div at bounding box center [31, 273] width 10 height 10
click at [32, 191] on div at bounding box center [31, 191] width 10 height 10
click at [31, 302] on div at bounding box center [31, 300] width 10 height 10
click at [39, 498] on div "Pen" at bounding box center [35, 597] width 51 height 20
click at [32, 255] on div at bounding box center [30, 245] width 20 height 20
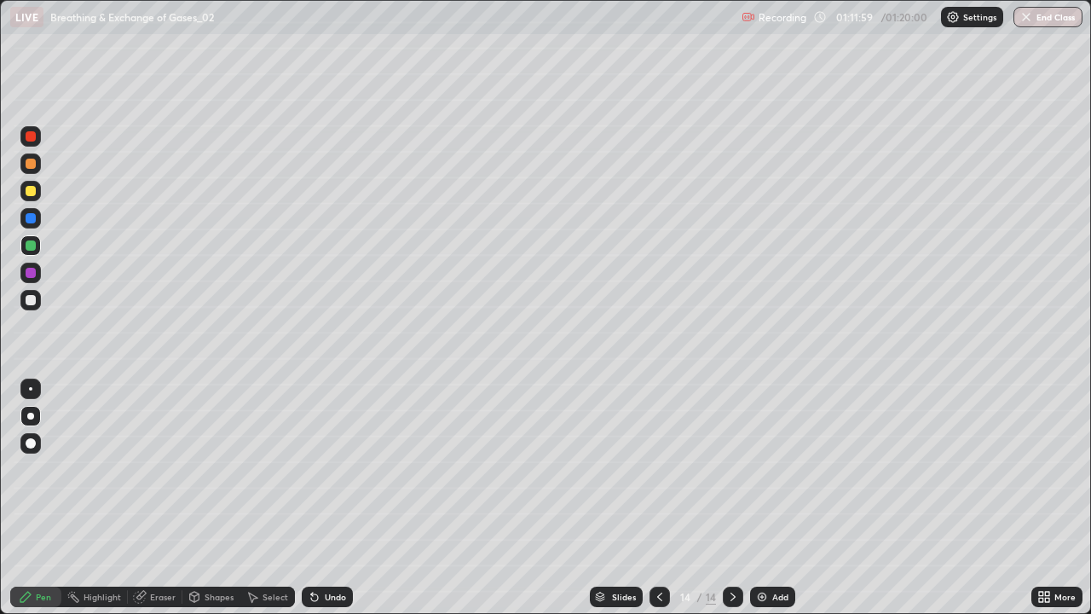
click at [313, 498] on icon at bounding box center [314, 597] width 7 height 7
click at [318, 498] on icon at bounding box center [315, 597] width 14 height 14
click at [34, 302] on div at bounding box center [31, 300] width 10 height 10
click at [657, 498] on icon at bounding box center [660, 597] width 14 height 14
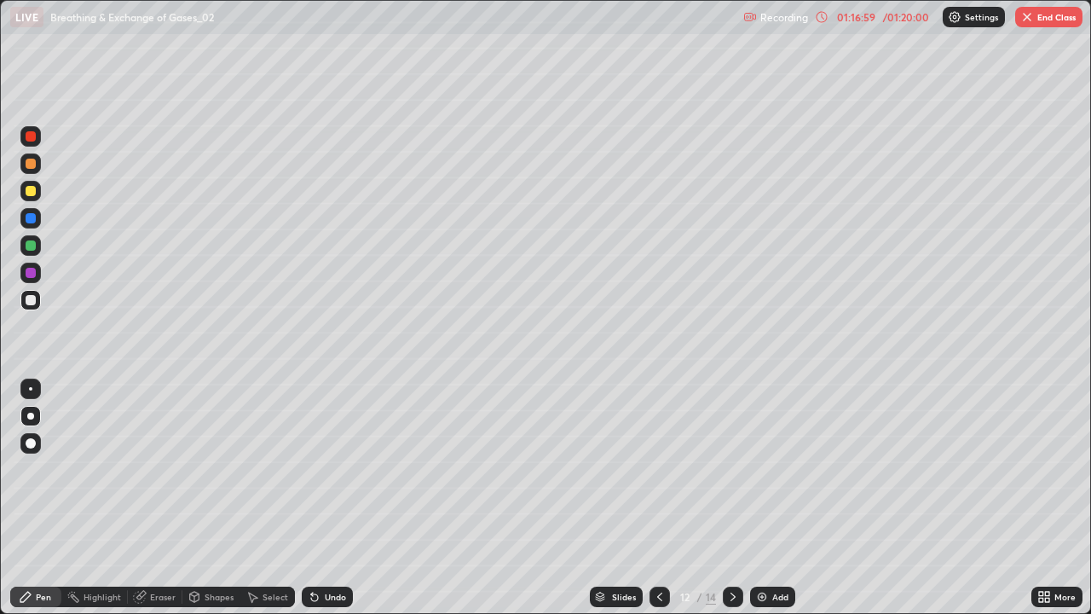
click at [732, 498] on icon at bounding box center [733, 597] width 14 height 14
click at [731, 498] on icon at bounding box center [733, 597] width 5 height 9
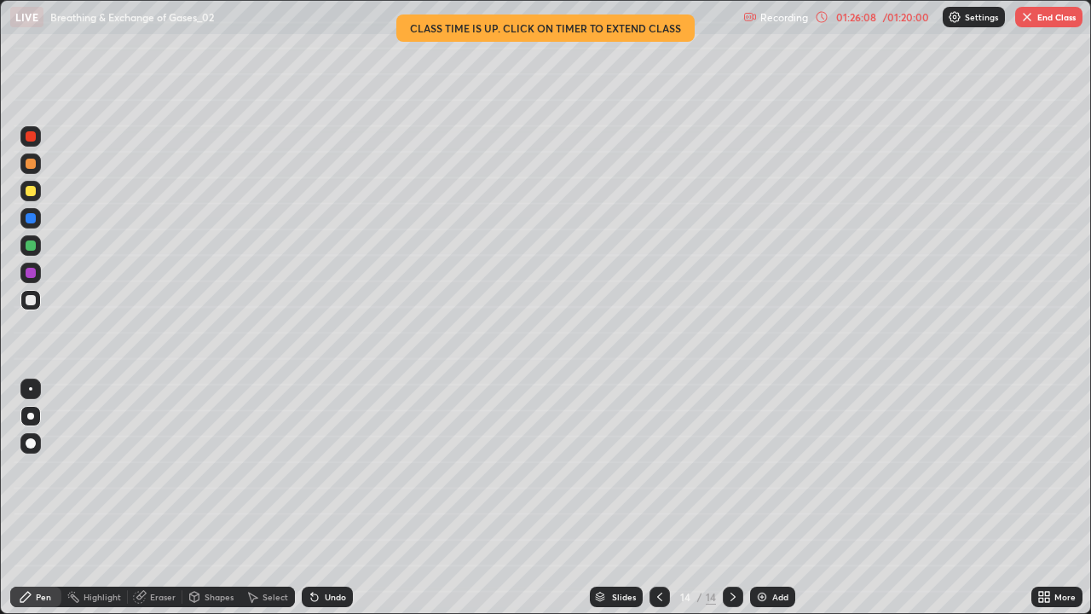
click at [657, 498] on icon at bounding box center [660, 597] width 14 height 14
click at [655, 498] on div at bounding box center [660, 597] width 20 height 34
click at [650, 498] on div at bounding box center [660, 597] width 20 height 20
click at [1029, 22] on img "button" at bounding box center [1028, 17] width 14 height 14
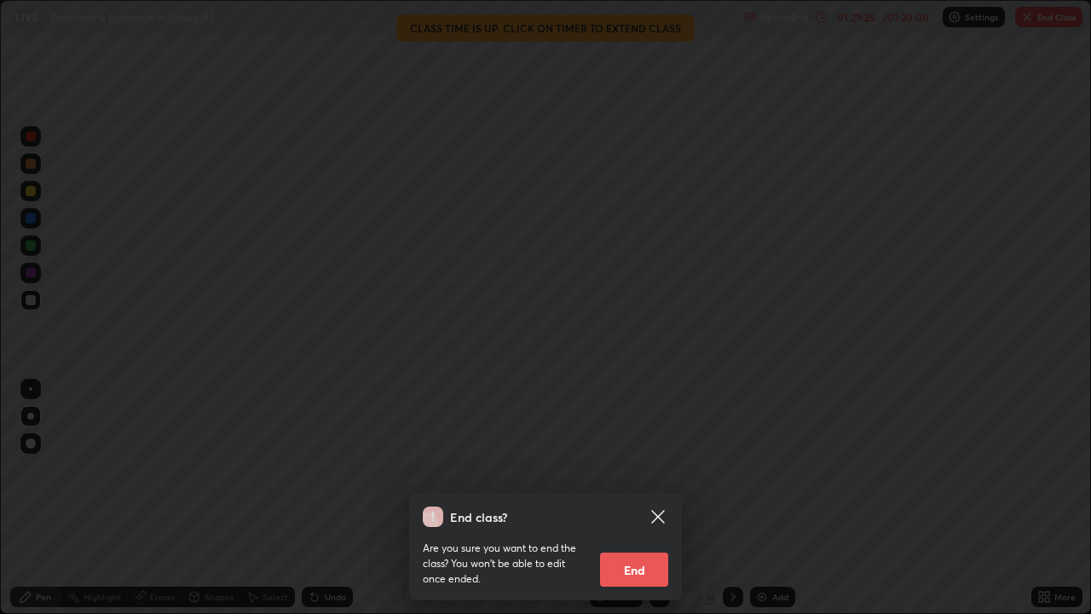
click at [645, 498] on button "End" at bounding box center [634, 570] width 68 height 34
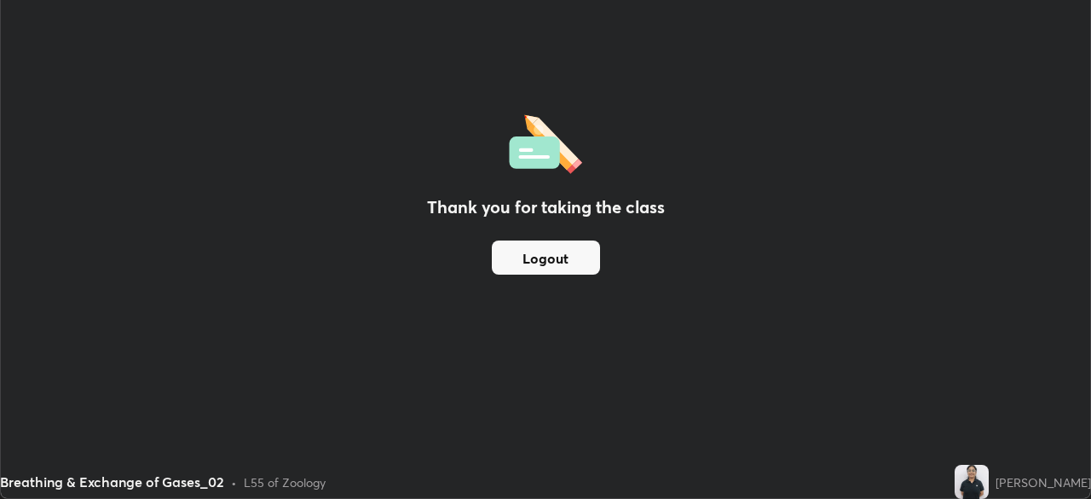
scroll to position [84765, 84172]
